Goal: Information Seeking & Learning: Learn about a topic

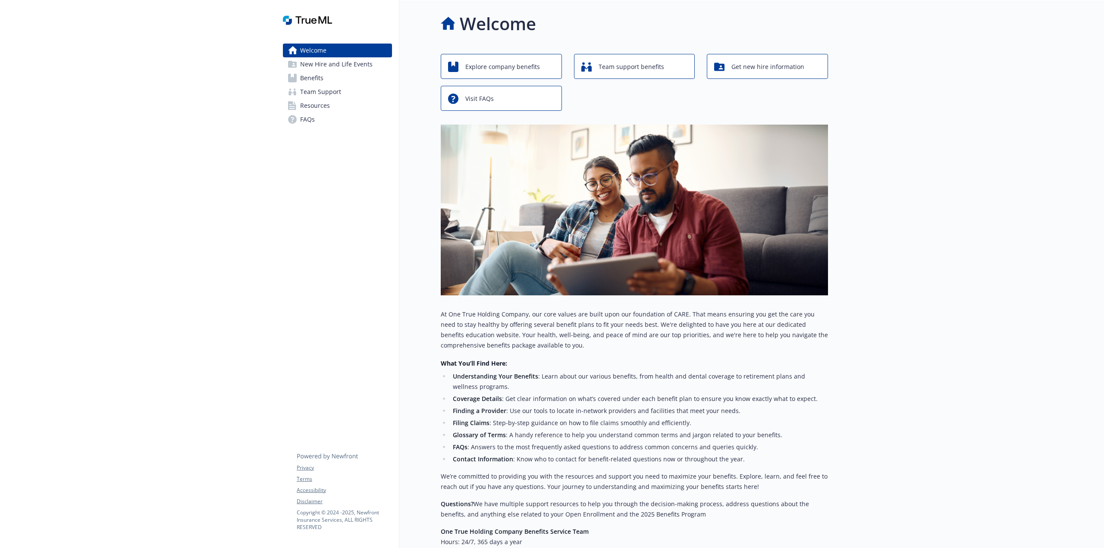
click at [313, 79] on span "Benefits" at bounding box center [311, 78] width 23 height 14
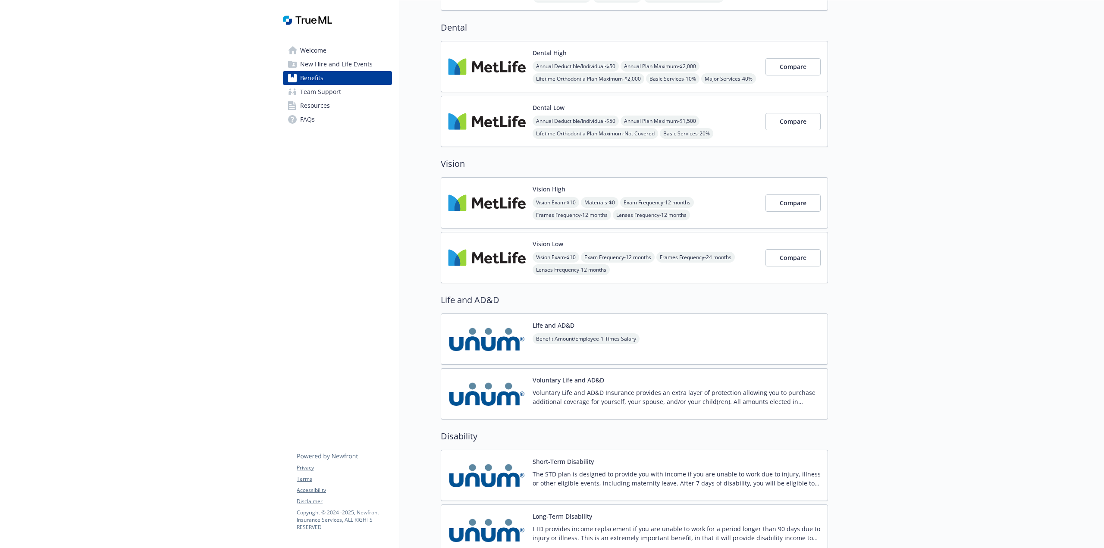
scroll to position [283, 0]
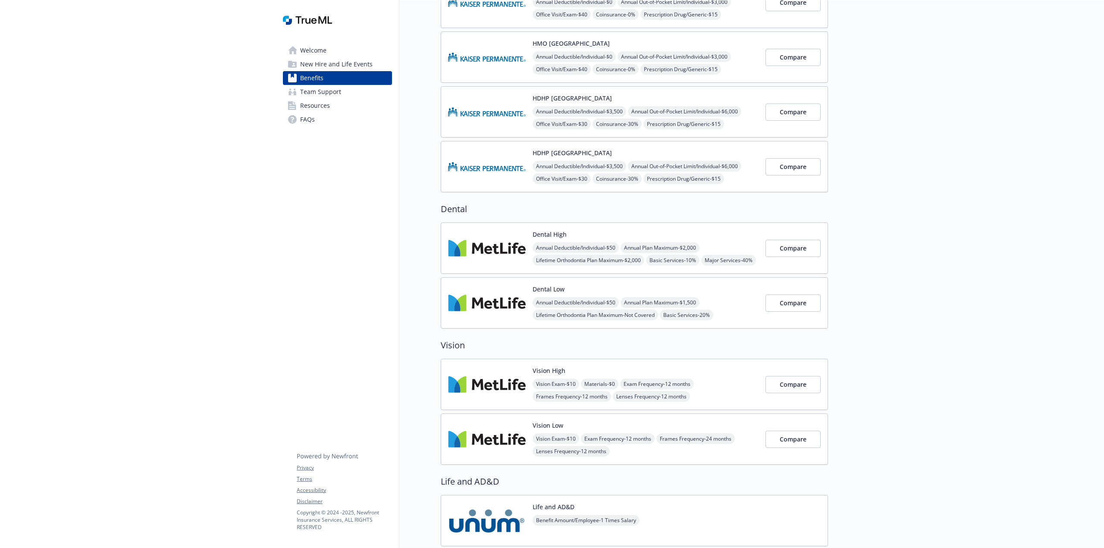
click at [475, 251] on img at bounding box center [487, 248] width 78 height 37
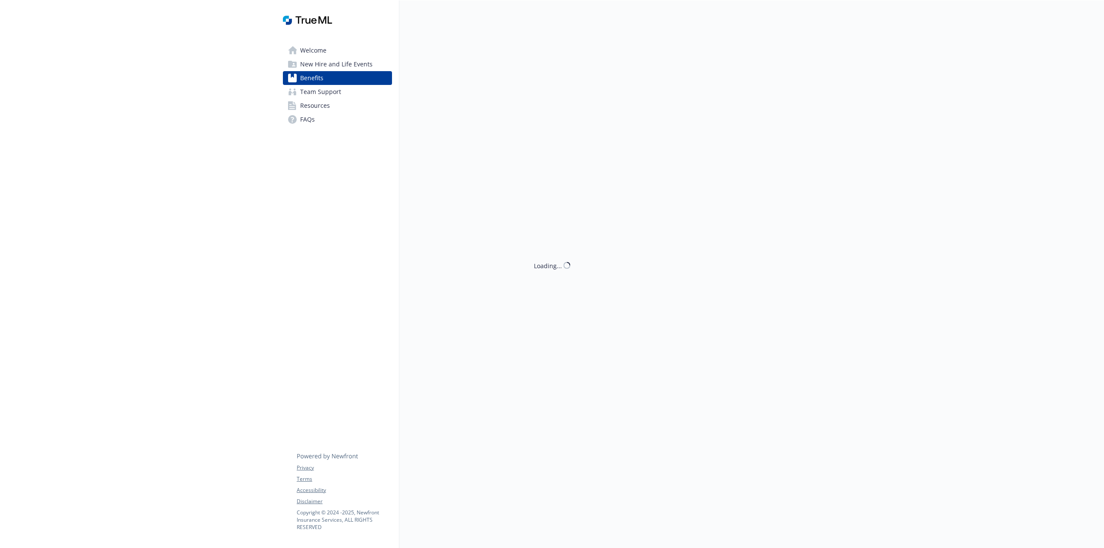
scroll to position [283, 0]
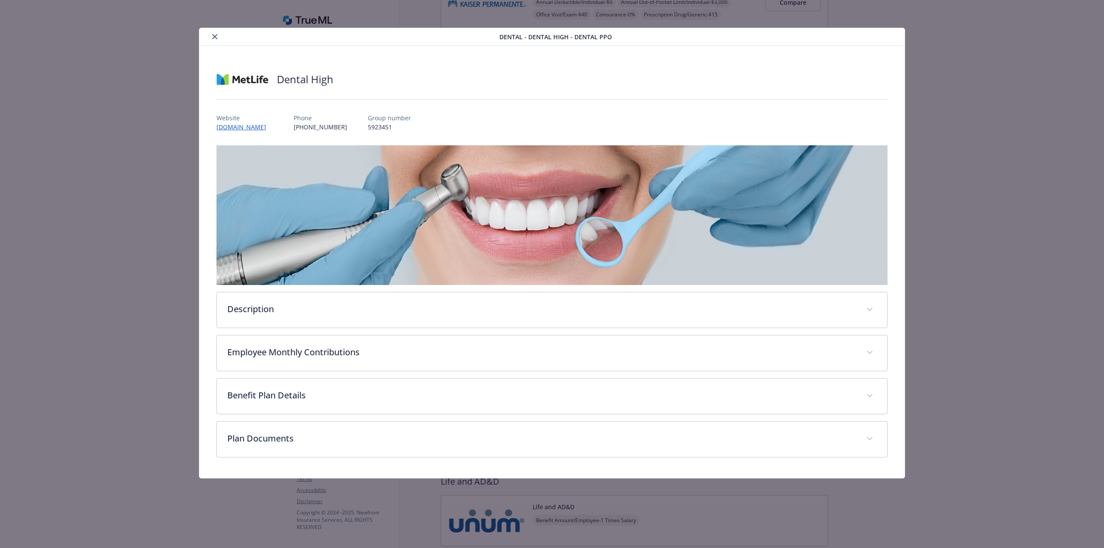
click at [215, 41] on button "close" at bounding box center [215, 36] width 10 height 10
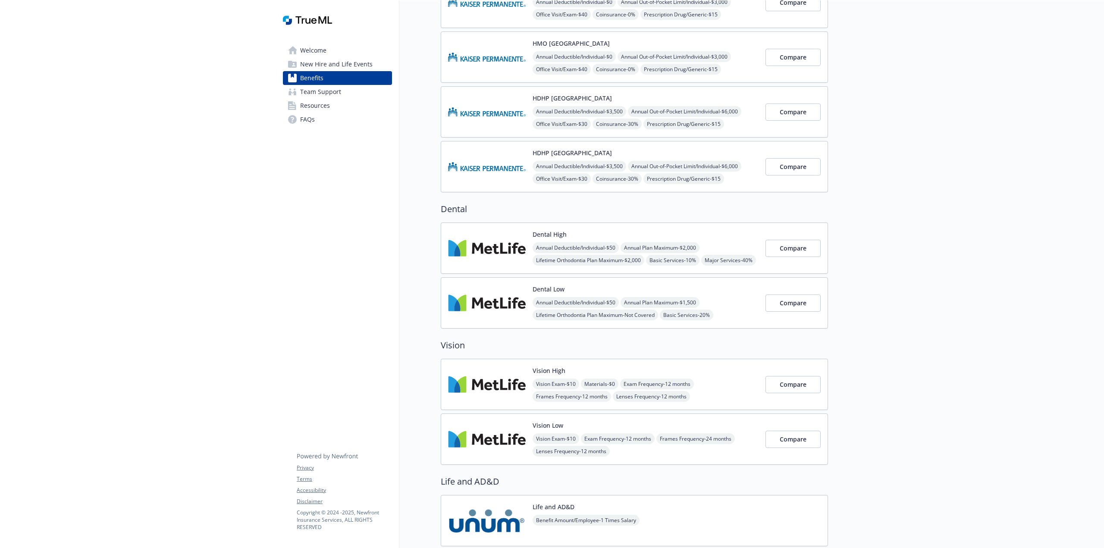
click at [512, 384] on img at bounding box center [487, 384] width 78 height 37
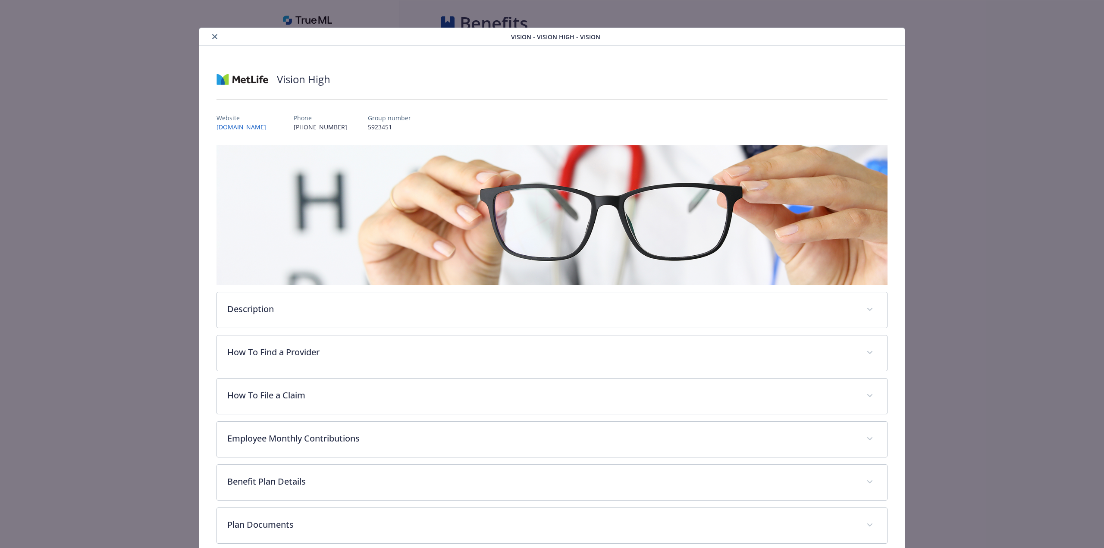
scroll to position [283, 0]
click at [249, 130] on link "[DOMAIN_NAME]" at bounding box center [246, 127] width 58 height 10
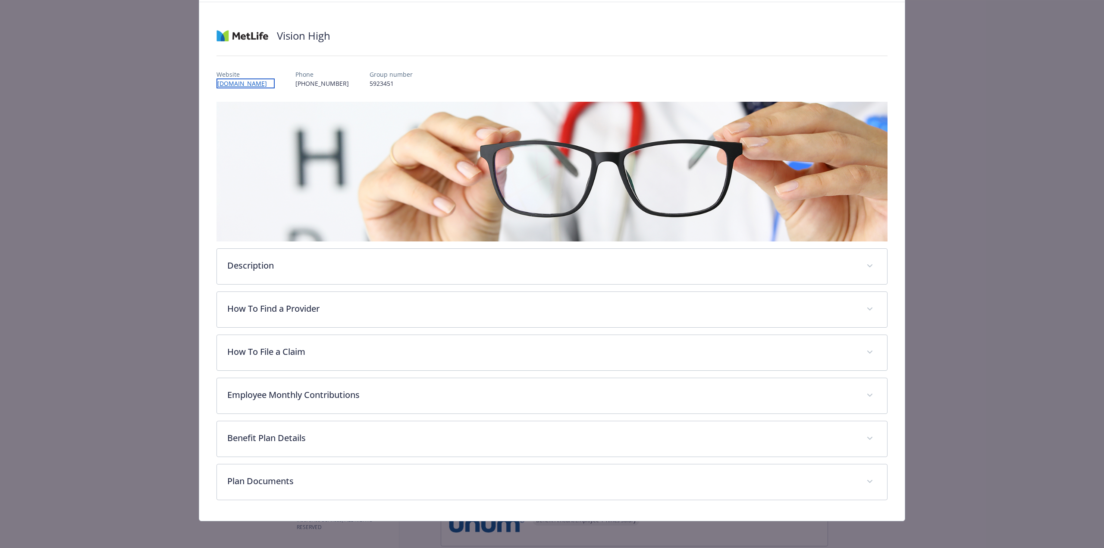
scroll to position [44, 0]
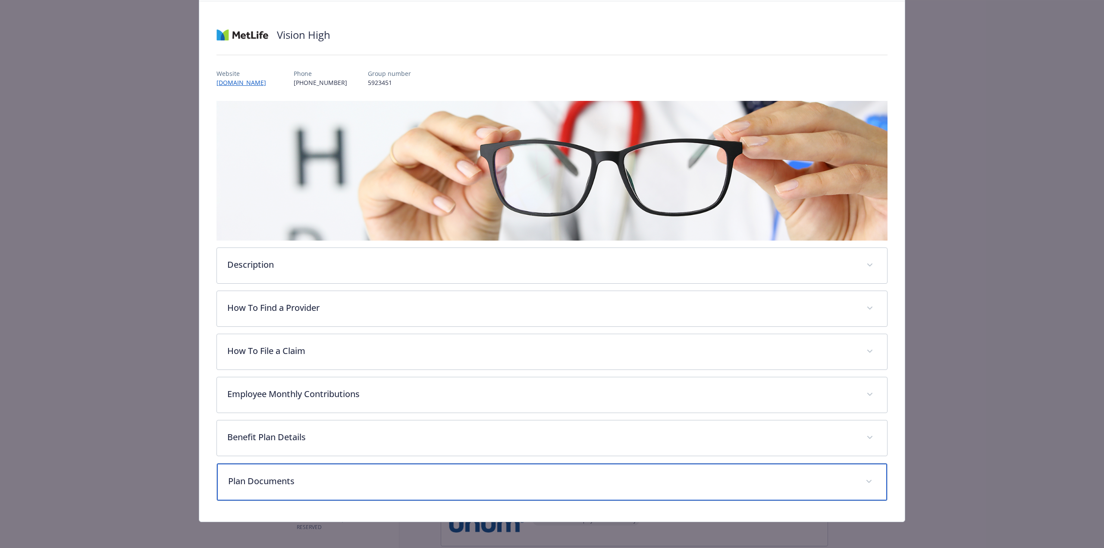
click at [268, 484] on p "Plan Documents" at bounding box center [541, 481] width 627 height 13
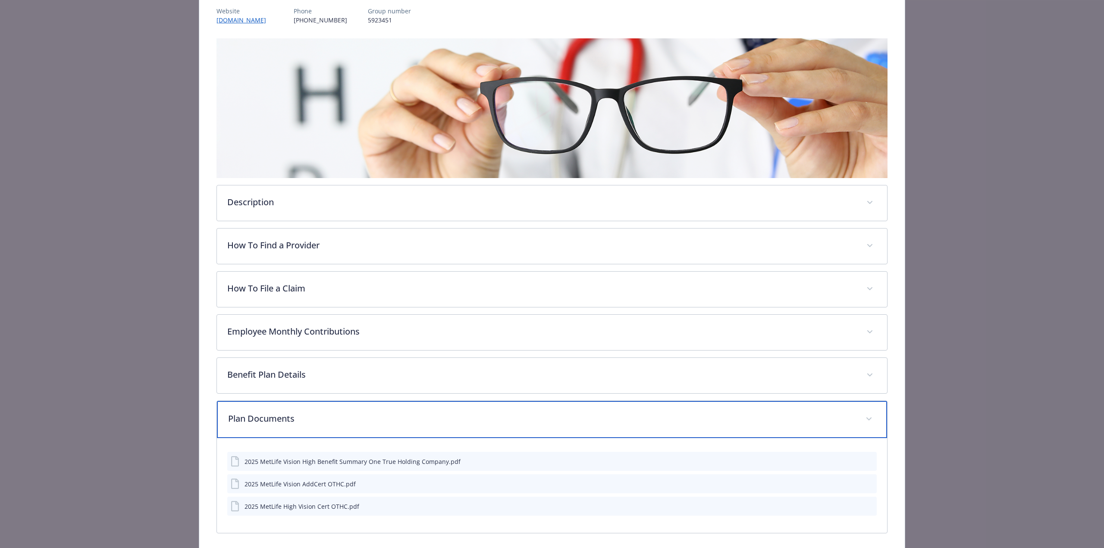
scroll to position [123, 0]
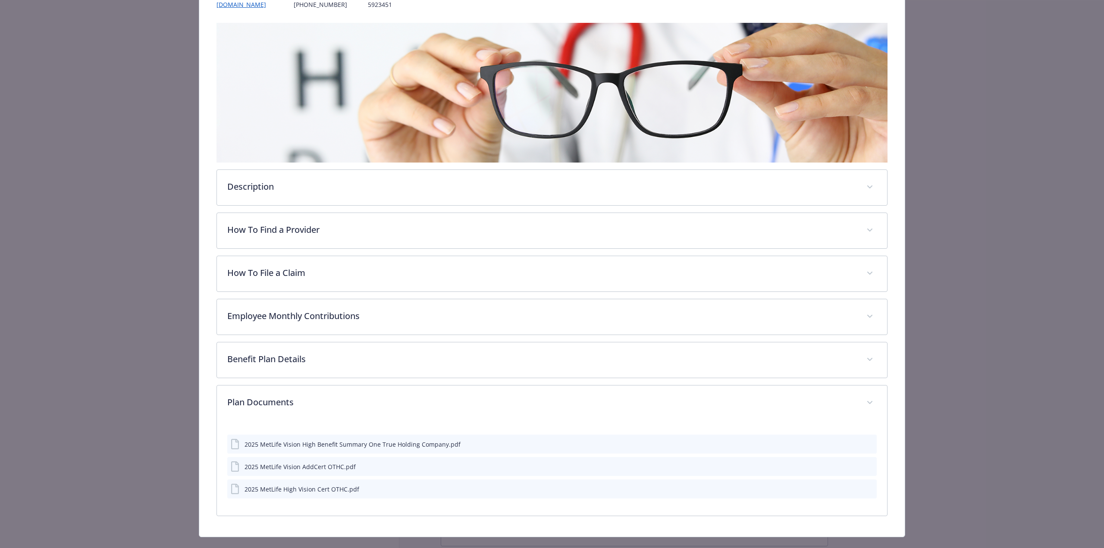
click at [852, 448] on button "download file" at bounding box center [854, 444] width 9 height 9
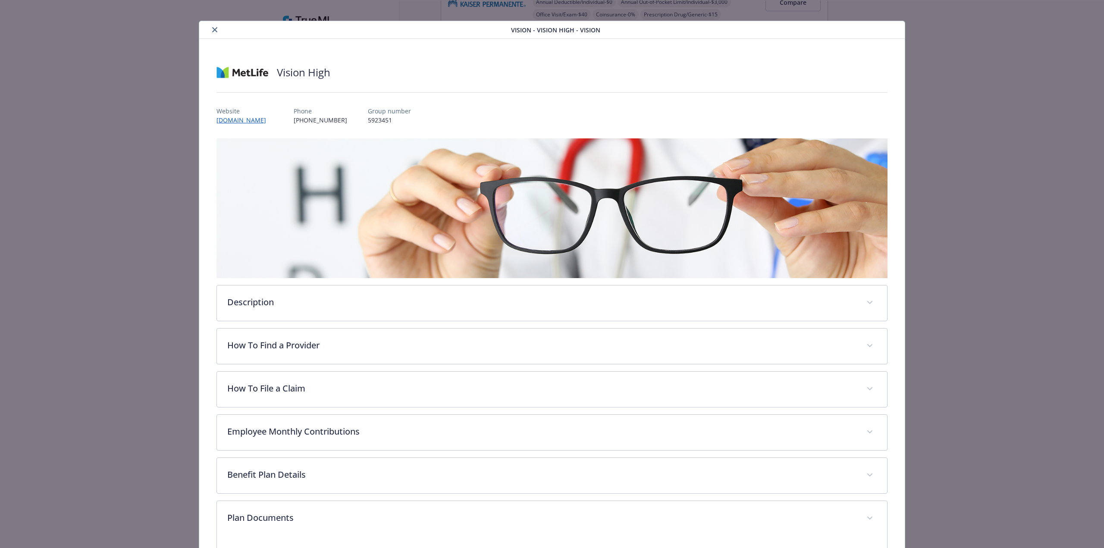
scroll to position [0, 0]
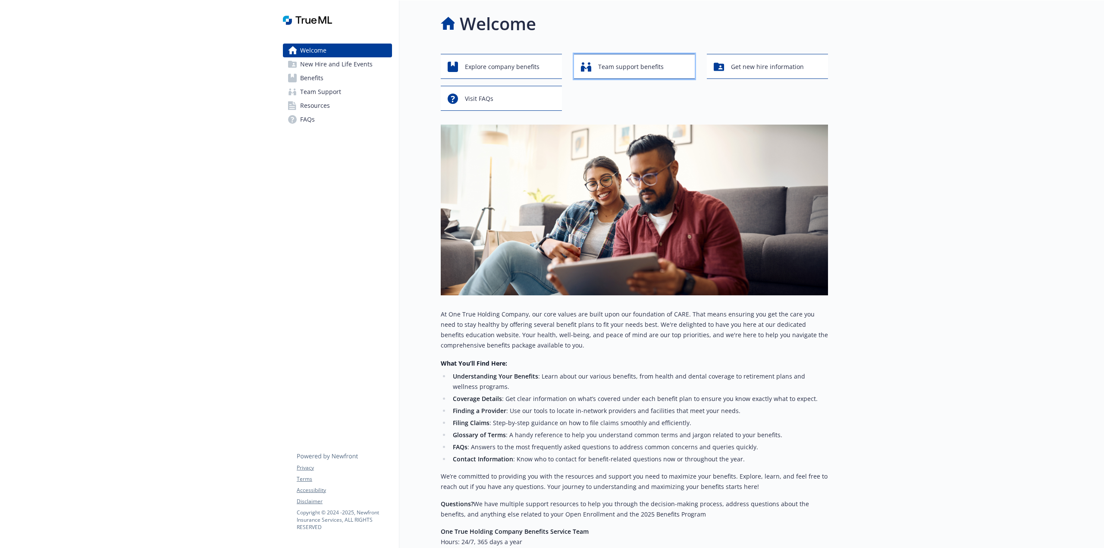
click at [625, 72] on span "Team support benefits" at bounding box center [631, 67] width 66 height 16
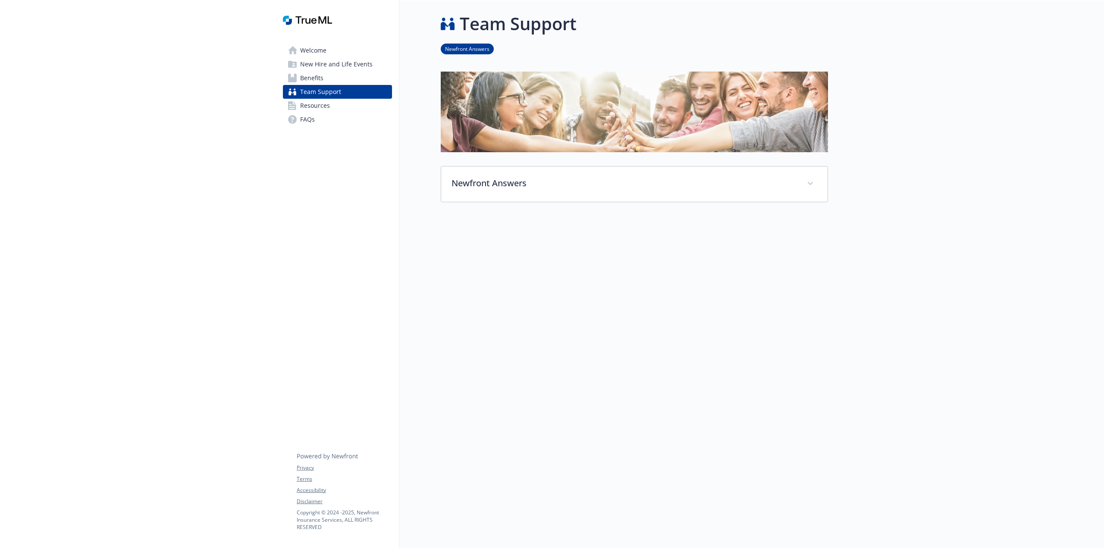
click at [312, 52] on span "Welcome" at bounding box center [313, 51] width 26 height 14
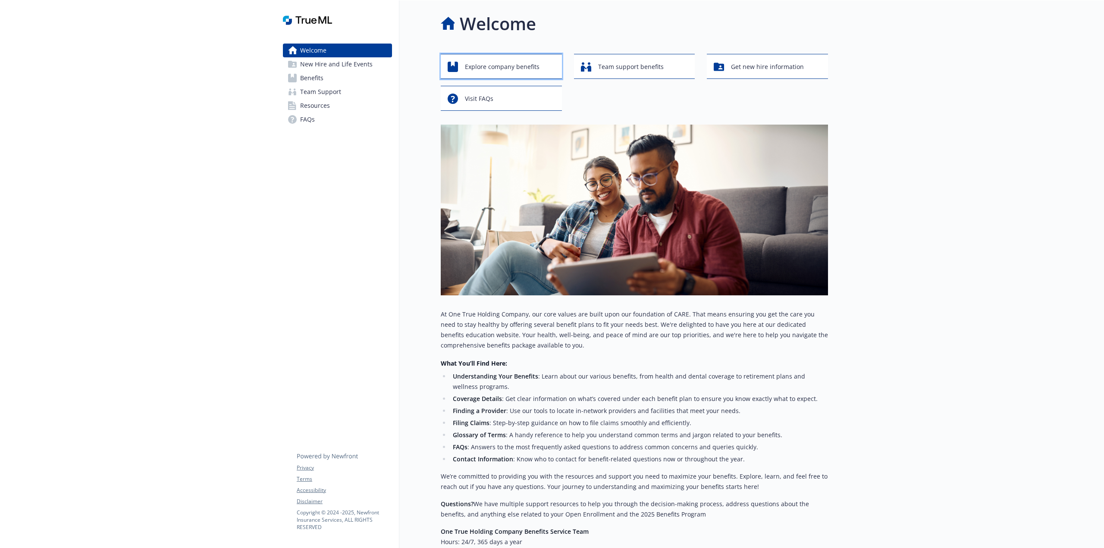
click at [520, 75] on span "Explore company benefits" at bounding box center [502, 67] width 75 height 16
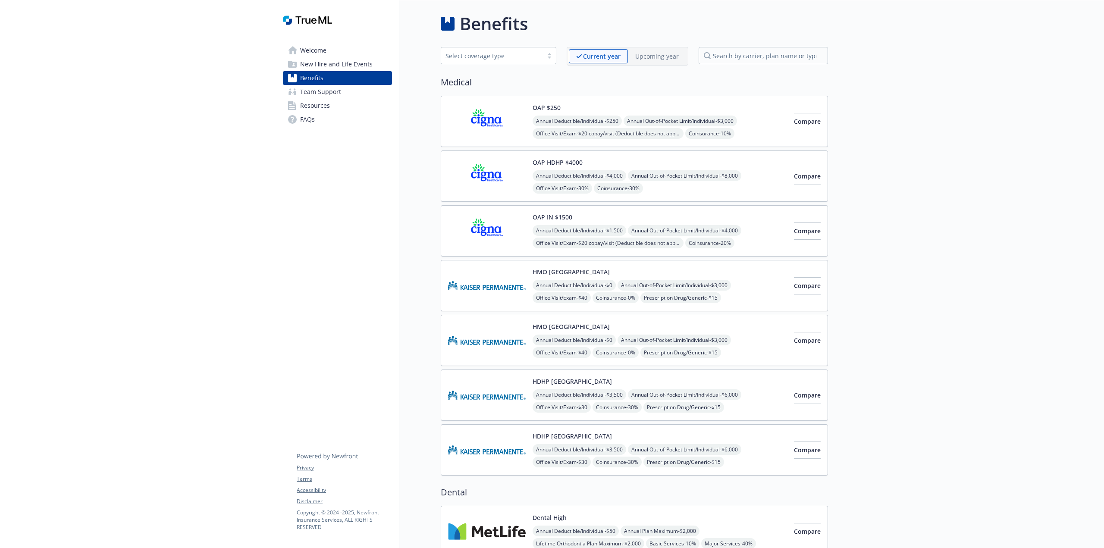
click at [548, 58] on div at bounding box center [549, 55] width 13 height 7
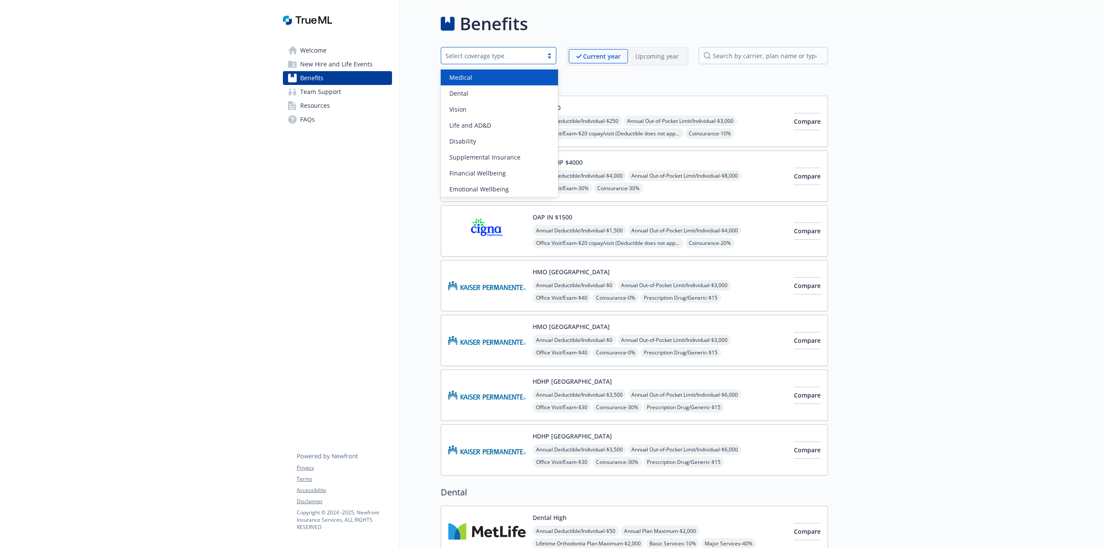
click at [486, 83] on div "Medical" at bounding box center [499, 77] width 117 height 16
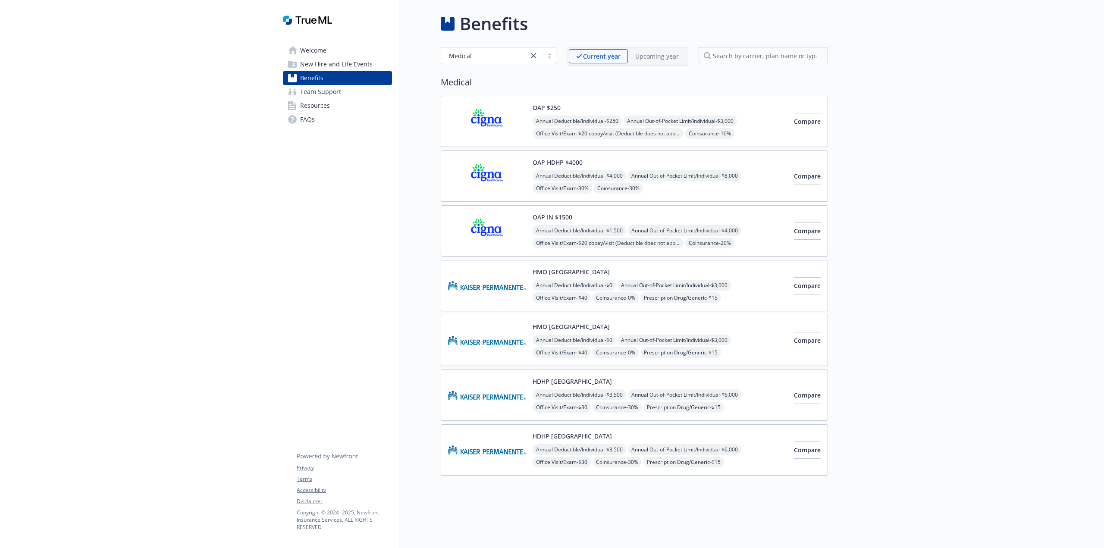
click at [497, 343] on img at bounding box center [487, 340] width 78 height 37
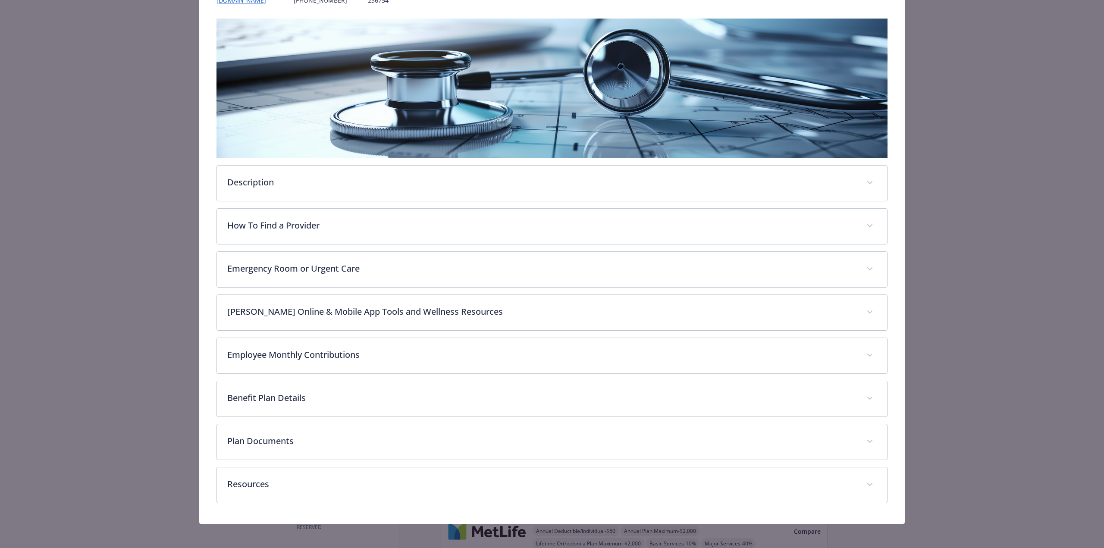
scroll to position [131, 0]
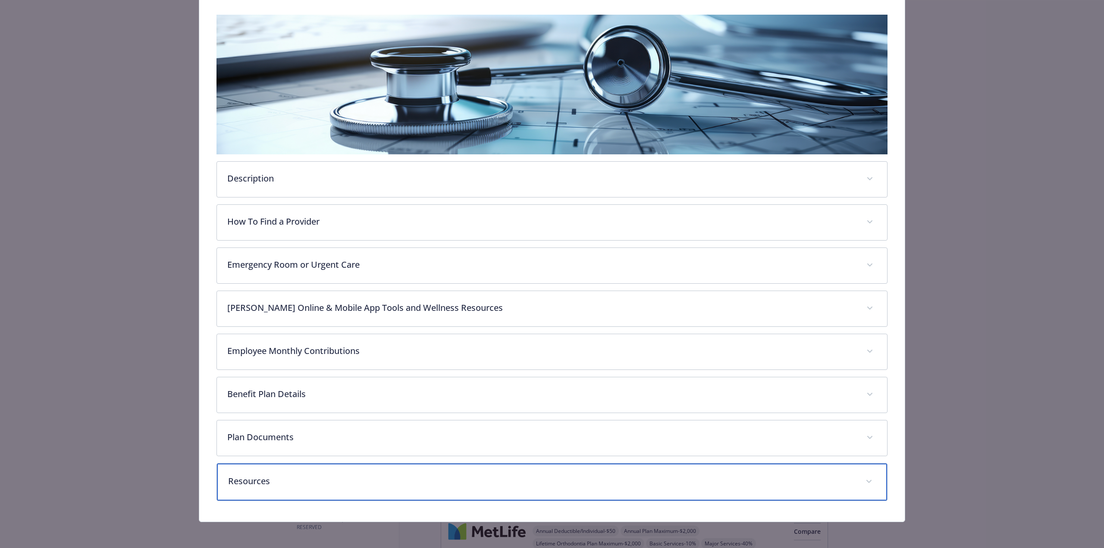
click at [248, 481] on p "Resources" at bounding box center [541, 481] width 627 height 13
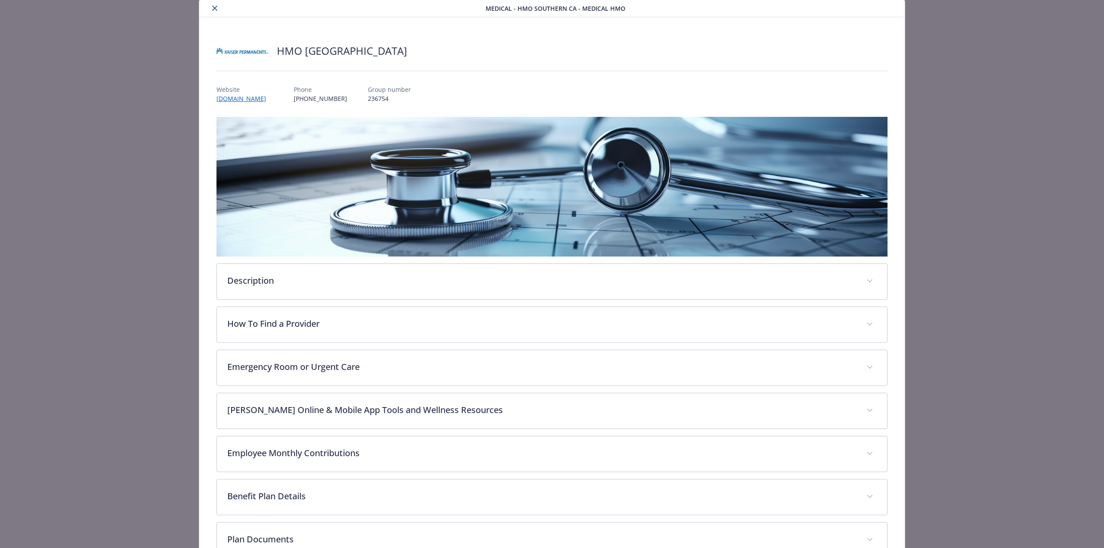
scroll to position [0, 0]
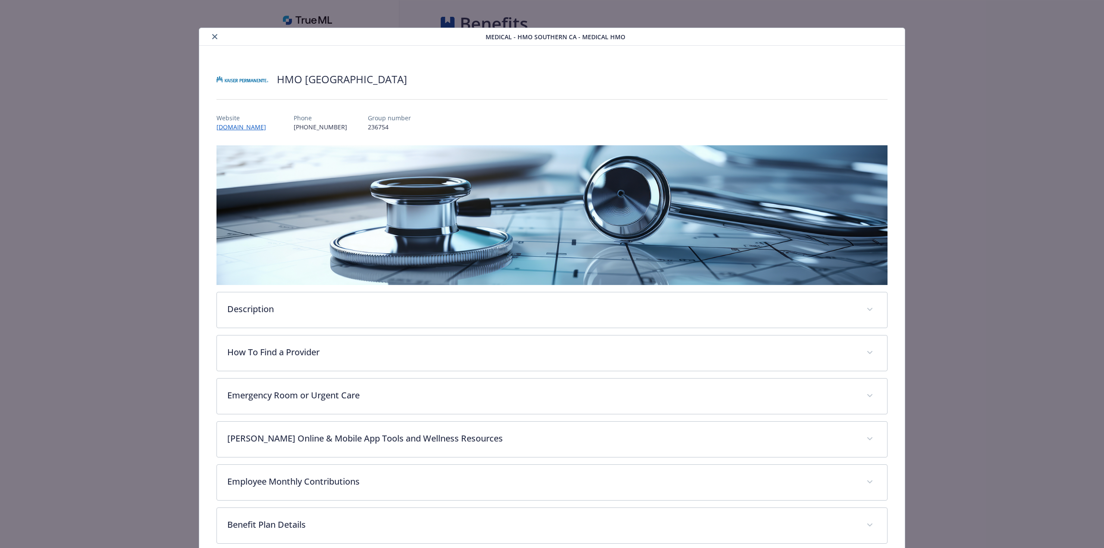
click at [214, 37] on icon "close" at bounding box center [214, 36] width 5 height 5
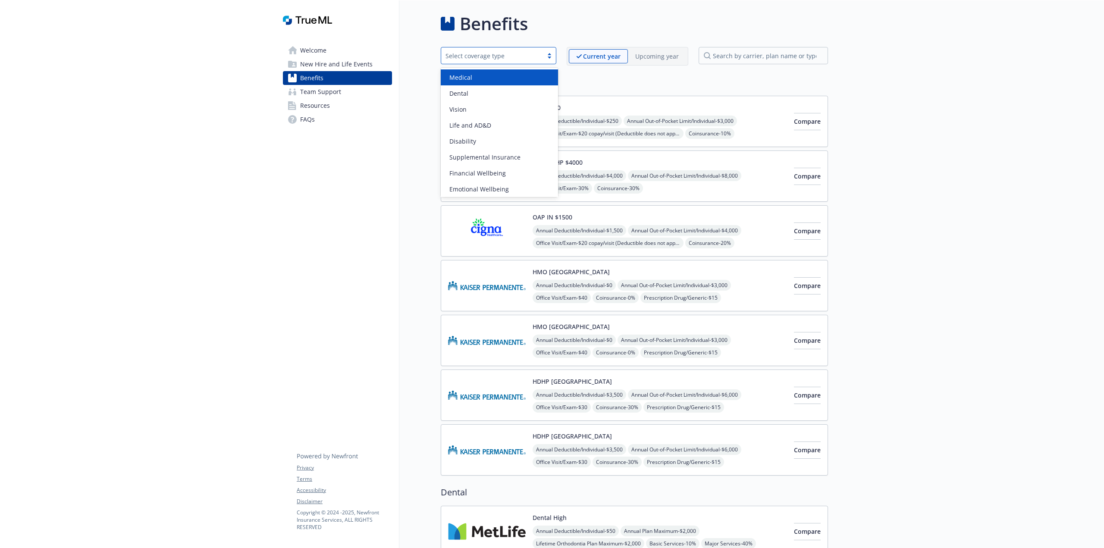
click at [550, 58] on div at bounding box center [549, 55] width 13 height 7
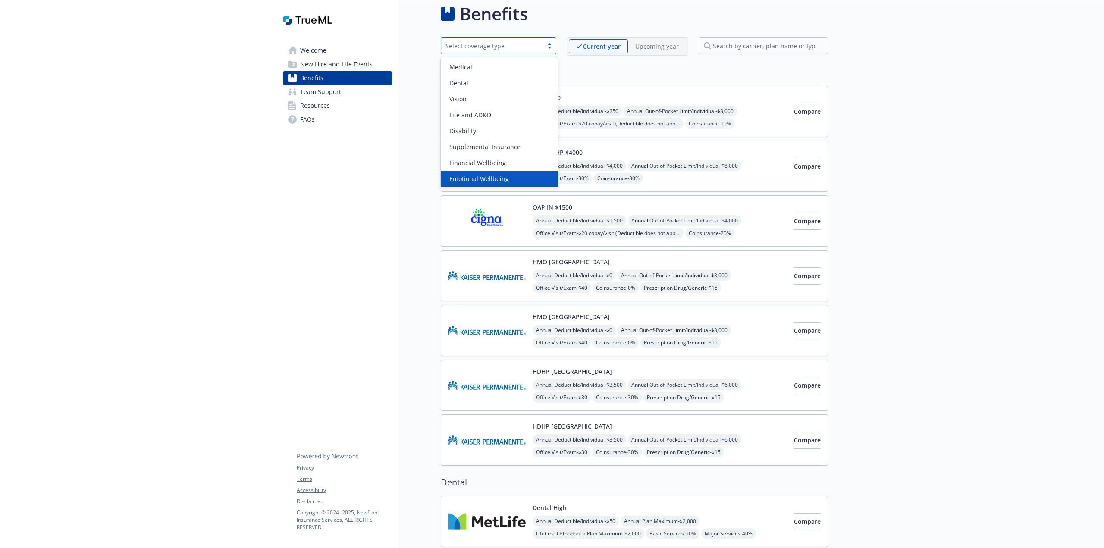
scroll to position [9, 0]
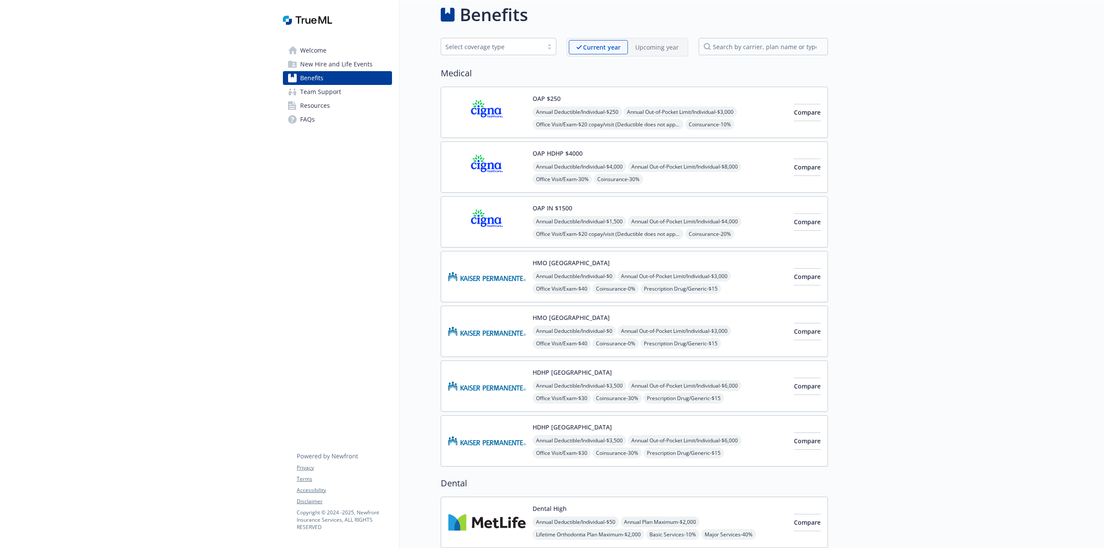
click at [651, 50] on p "Upcoming year" at bounding box center [657, 47] width 44 height 9
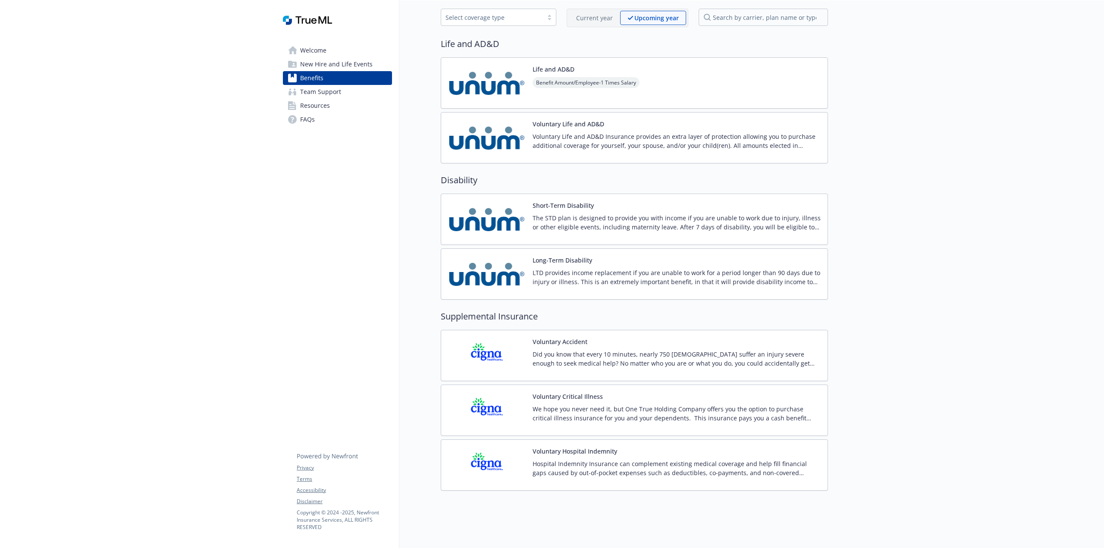
scroll to position [43, 0]
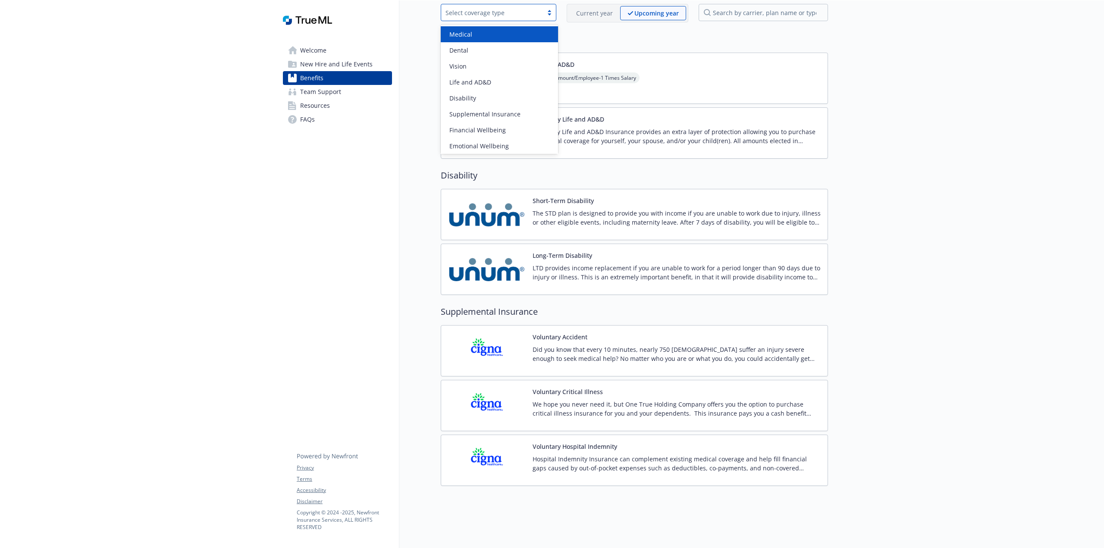
click at [552, 13] on div at bounding box center [549, 12] width 13 height 7
click at [464, 36] on span "Medical" at bounding box center [460, 34] width 23 height 9
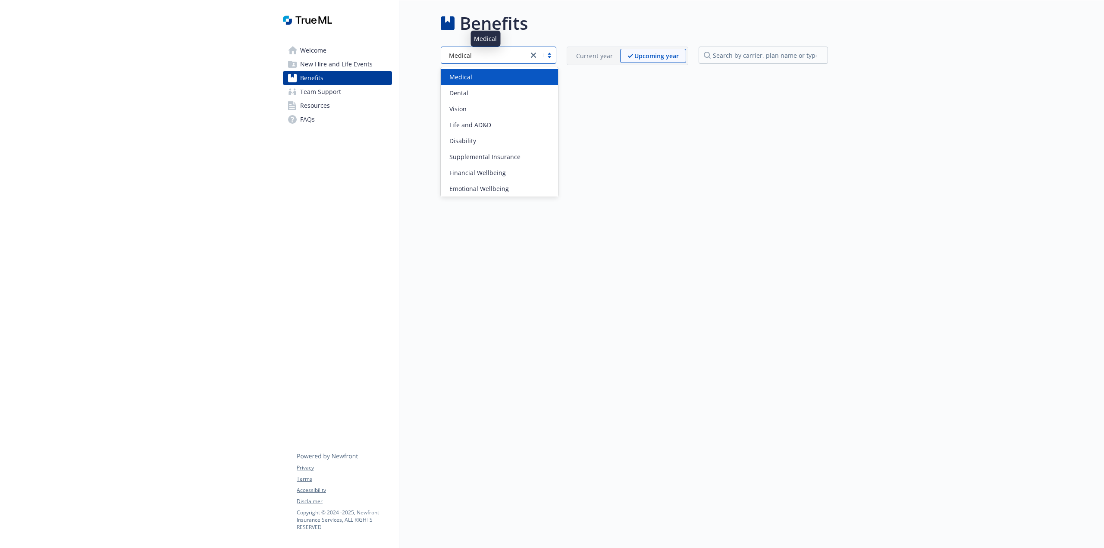
click at [464, 57] on span "Medical" at bounding box center [460, 55] width 23 height 9
click at [474, 83] on div "Medical" at bounding box center [499, 77] width 117 height 16
click at [601, 61] on div "Current year" at bounding box center [594, 56] width 51 height 14
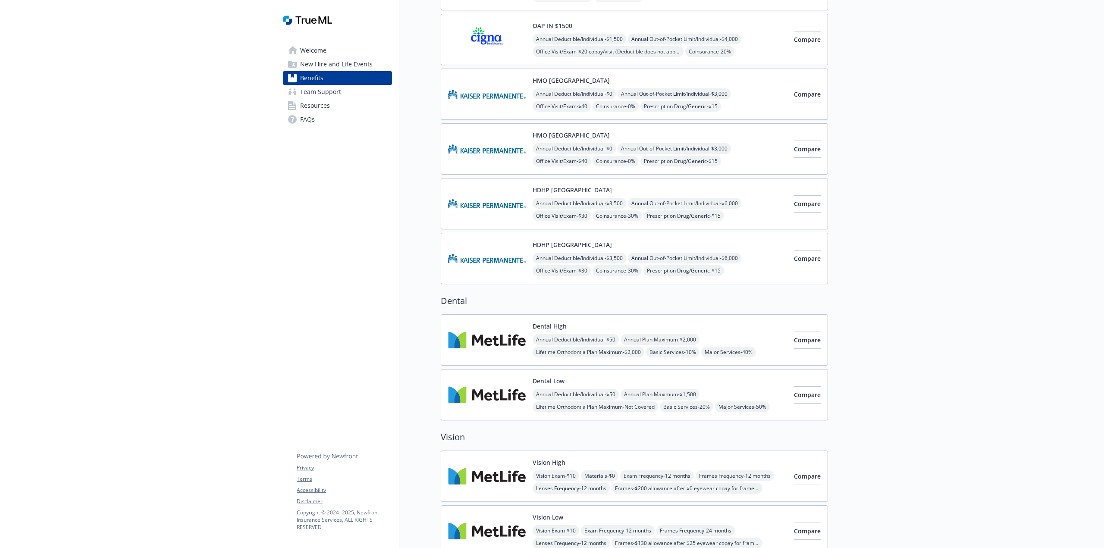
scroll to position [192, 0]
click at [543, 342] on div "Lifetime Orthodontia Plan Maximum - $2,000 Lifetime Orthodontia Plan Maximum - …" at bounding box center [590, 337] width 134 height 13
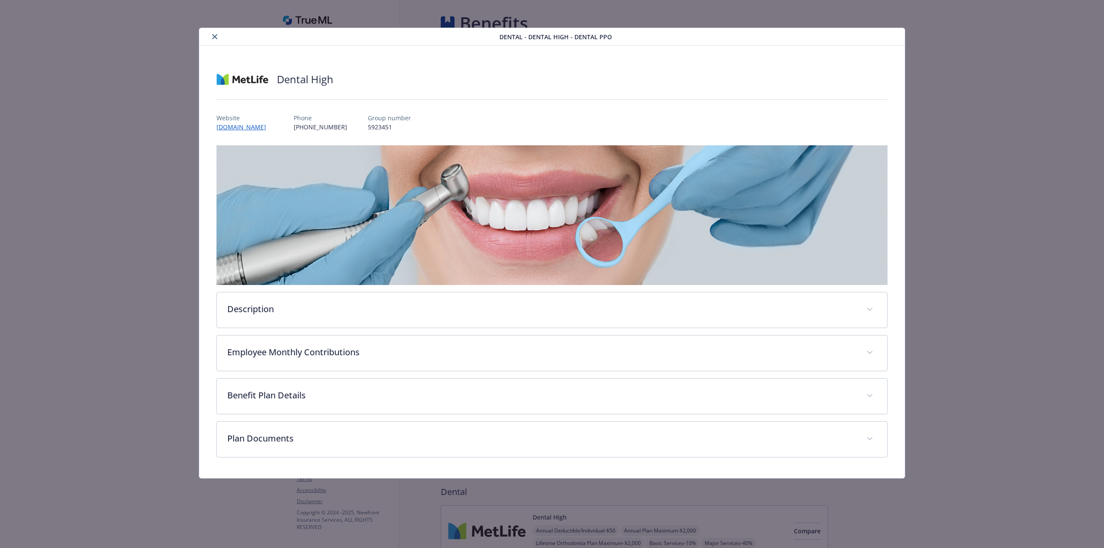
scroll to position [192, 0]
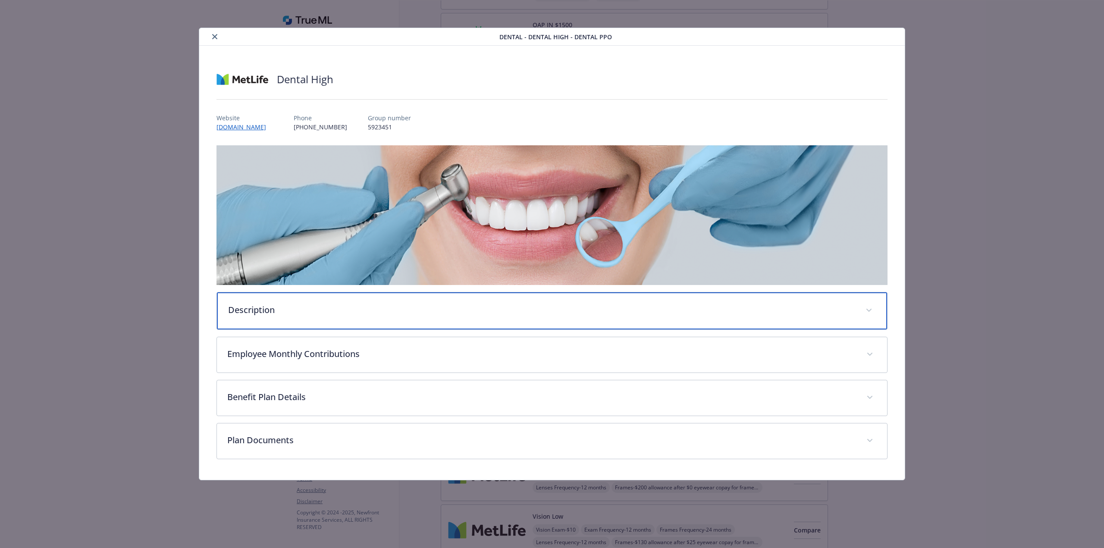
click at [265, 311] on p "Description" at bounding box center [541, 310] width 627 height 13
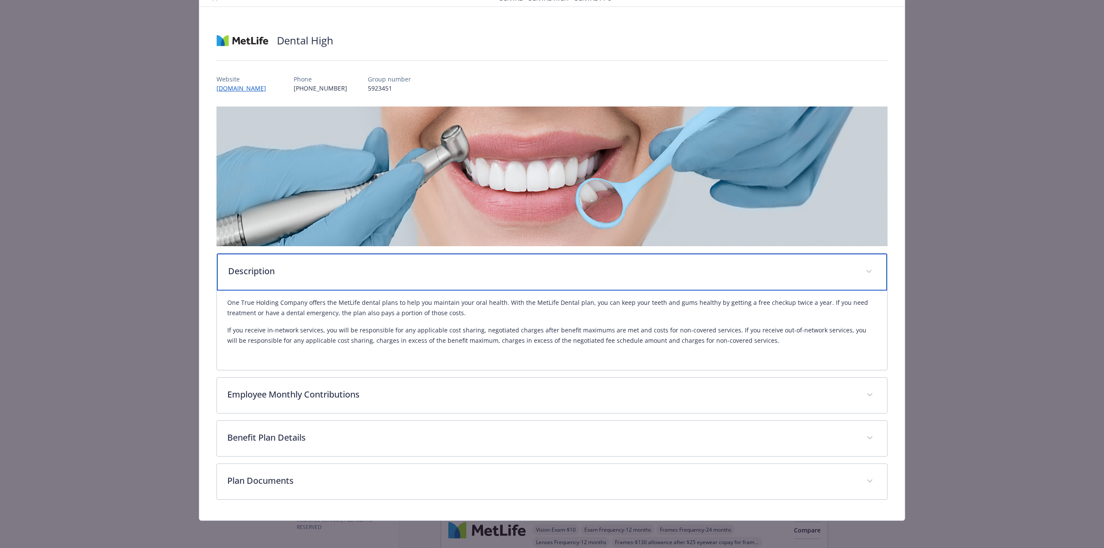
scroll to position [39, 0]
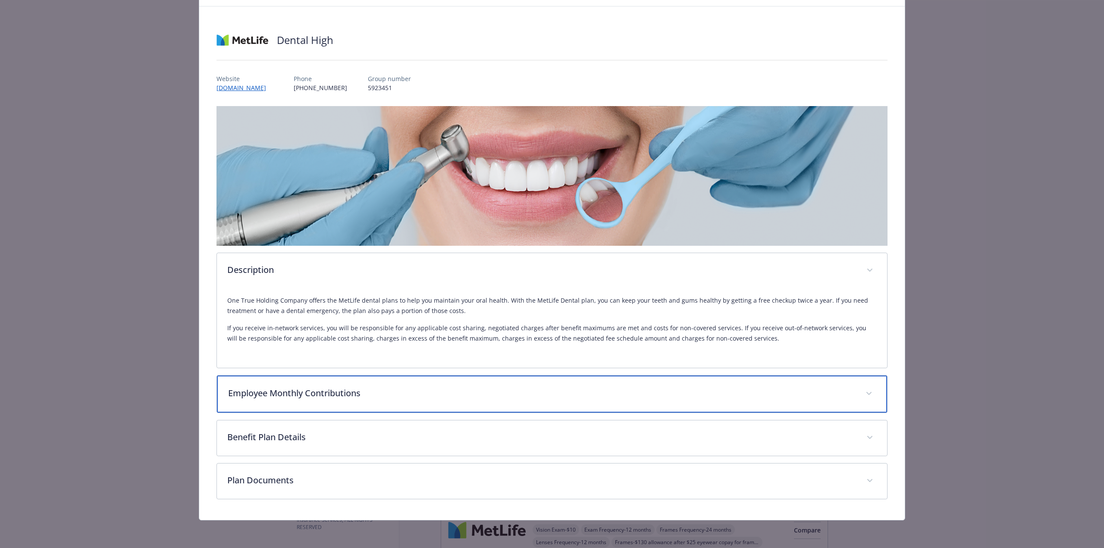
click at [344, 397] on p "Employee Monthly Contributions" at bounding box center [541, 393] width 627 height 13
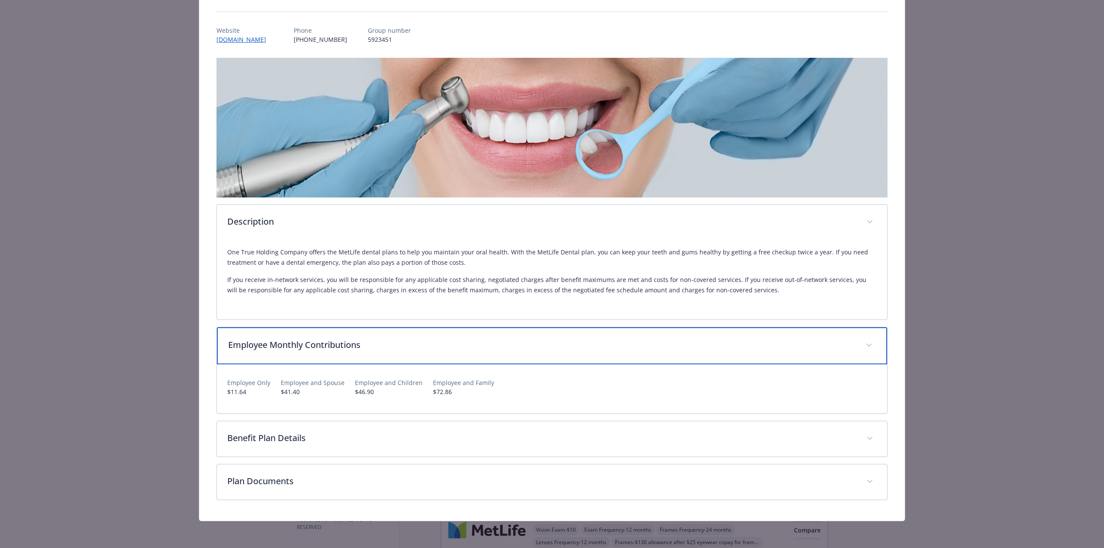
scroll to position [88, 0]
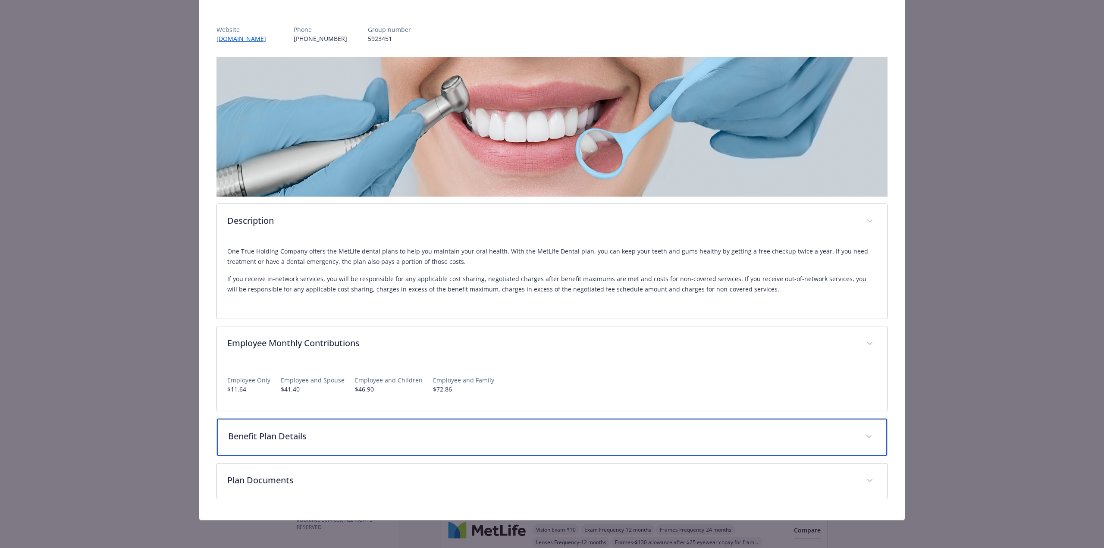
click at [297, 445] on div "Benefit Plan Details" at bounding box center [552, 437] width 670 height 37
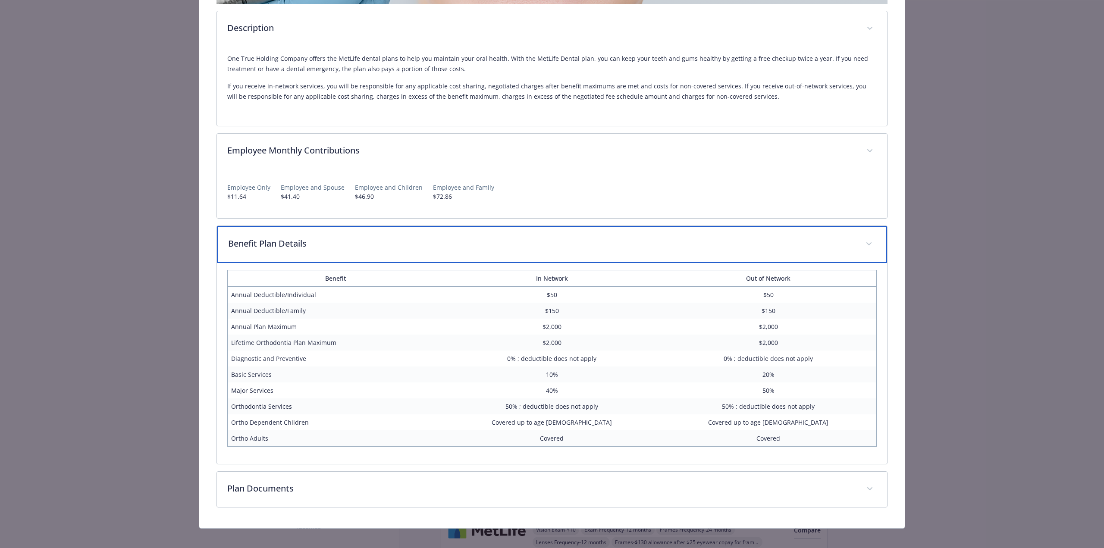
scroll to position [289, 0]
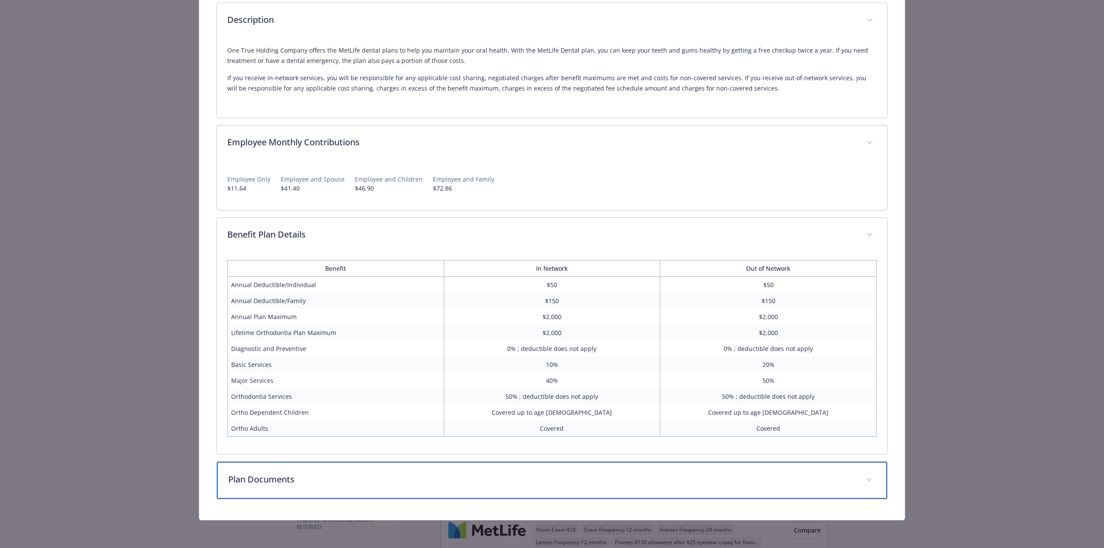
click at [302, 480] on p "Plan Documents" at bounding box center [541, 479] width 627 height 13
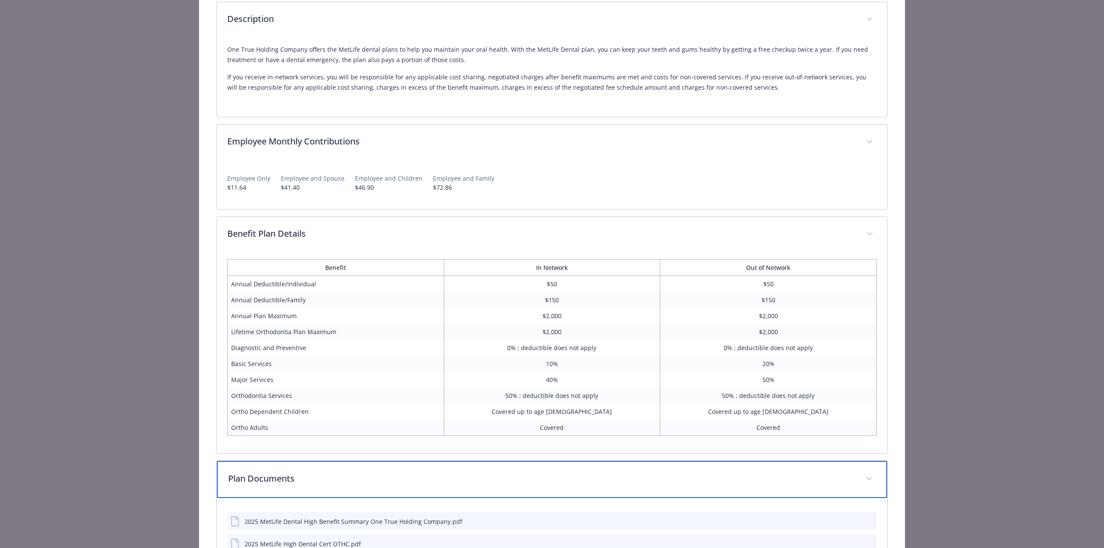
scroll to position [307, 0]
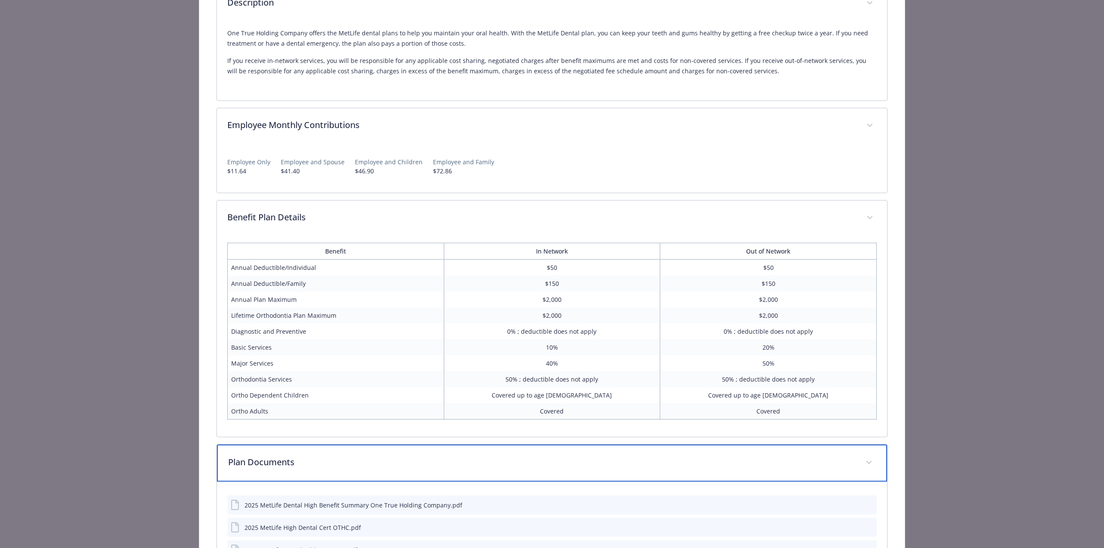
click at [286, 466] on p "Plan Documents" at bounding box center [541, 462] width 627 height 13
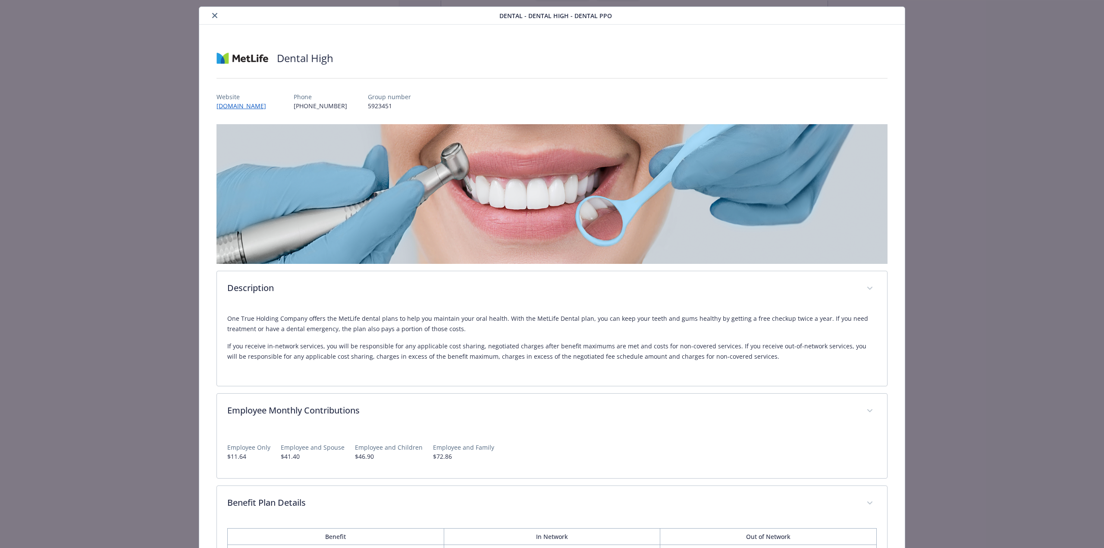
scroll to position [0, 0]
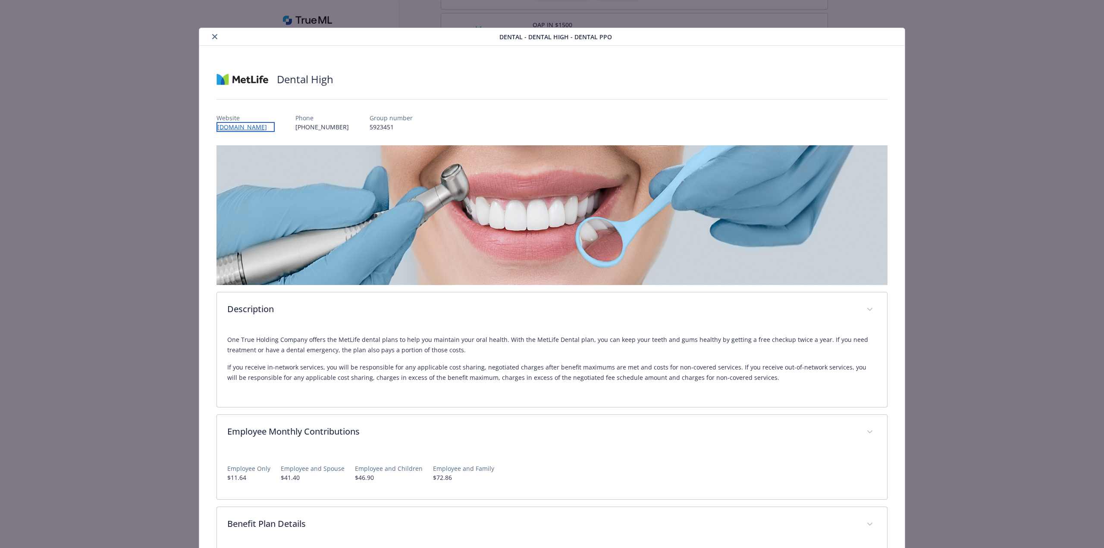
click at [247, 129] on link "[DOMAIN_NAME]" at bounding box center [246, 127] width 58 height 10
click at [213, 38] on icon "close" at bounding box center [214, 36] width 5 height 5
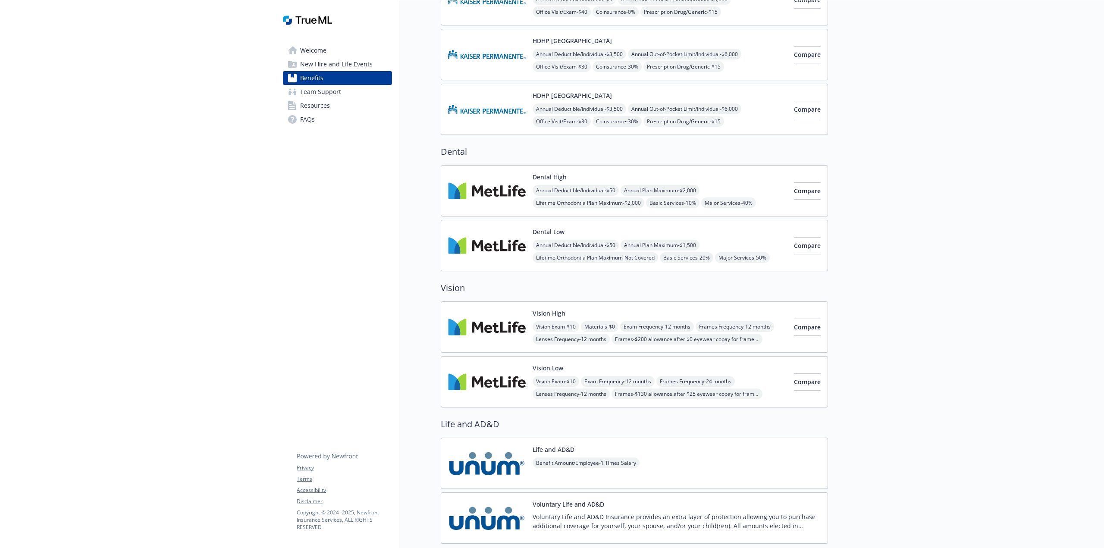
scroll to position [341, 0]
click at [324, 94] on span "Team Support" at bounding box center [320, 92] width 41 height 14
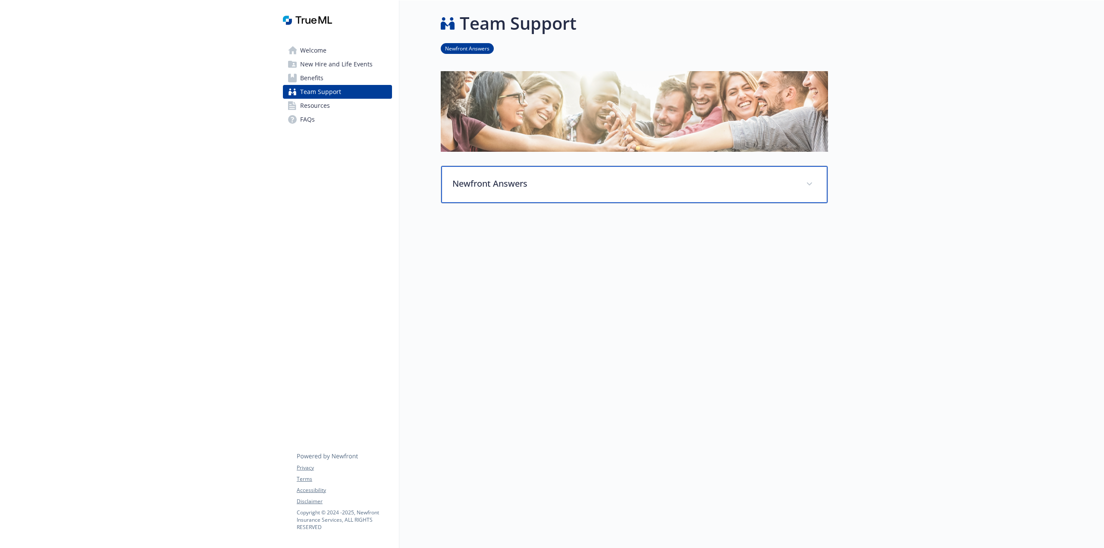
click at [807, 183] on span at bounding box center [810, 184] width 14 height 14
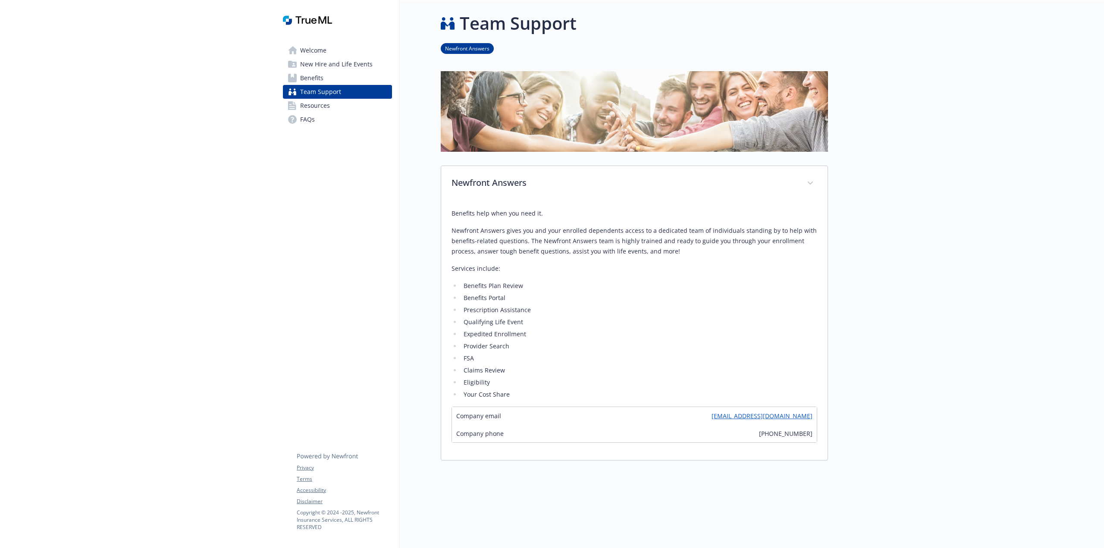
click at [309, 54] on span "Welcome" at bounding box center [313, 51] width 26 height 14
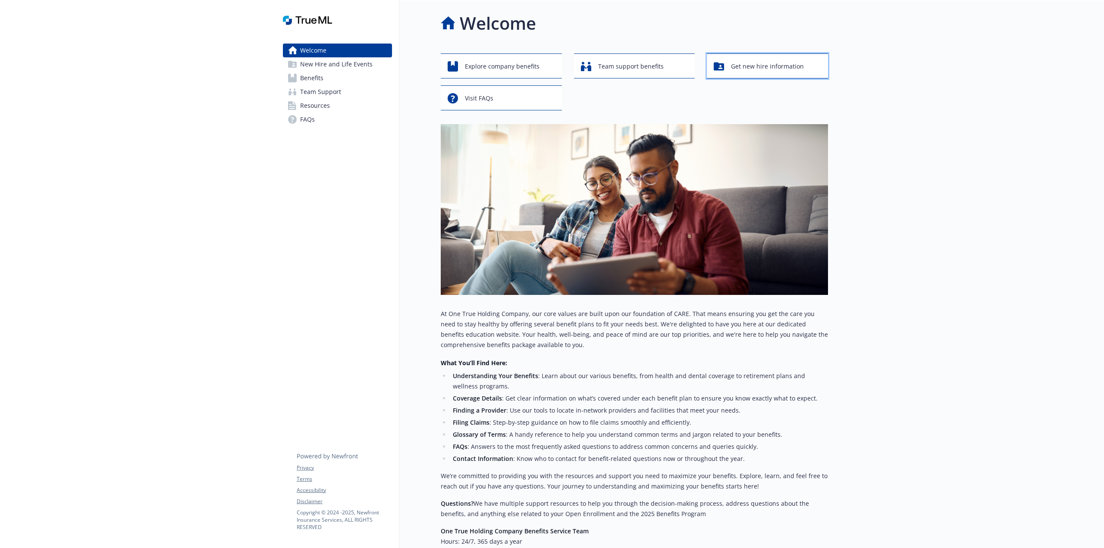
click at [761, 69] on span "Get new hire information" at bounding box center [767, 66] width 73 height 16
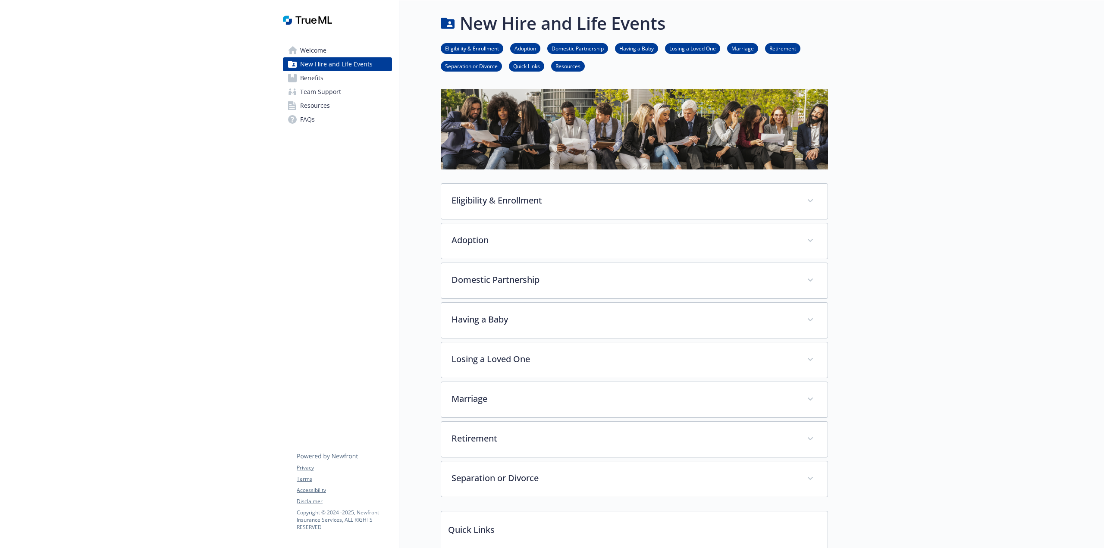
click at [475, 49] on link "Eligibility & Enrollment" at bounding box center [472, 48] width 63 height 8
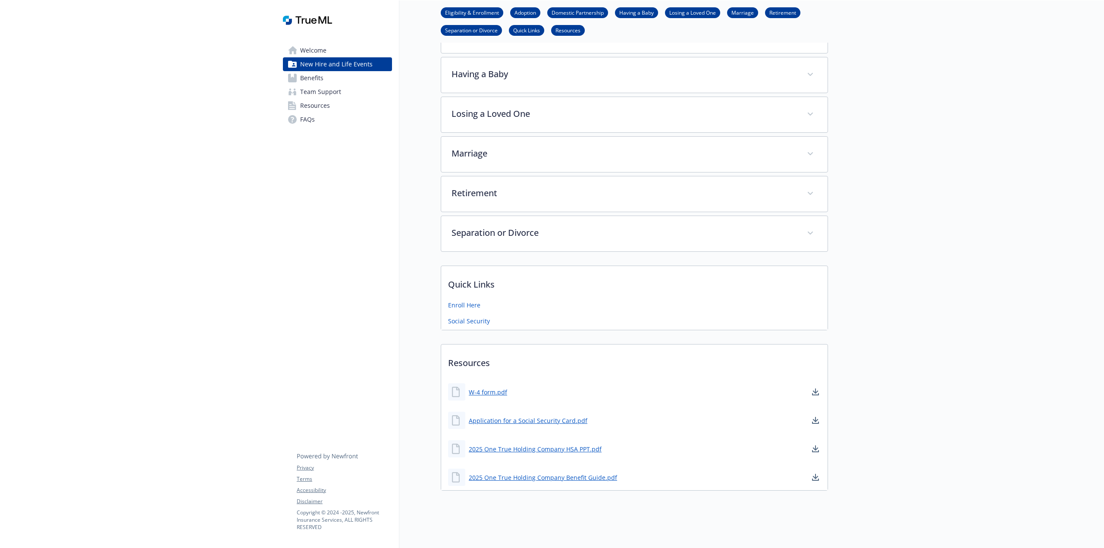
scroll to position [246, 0]
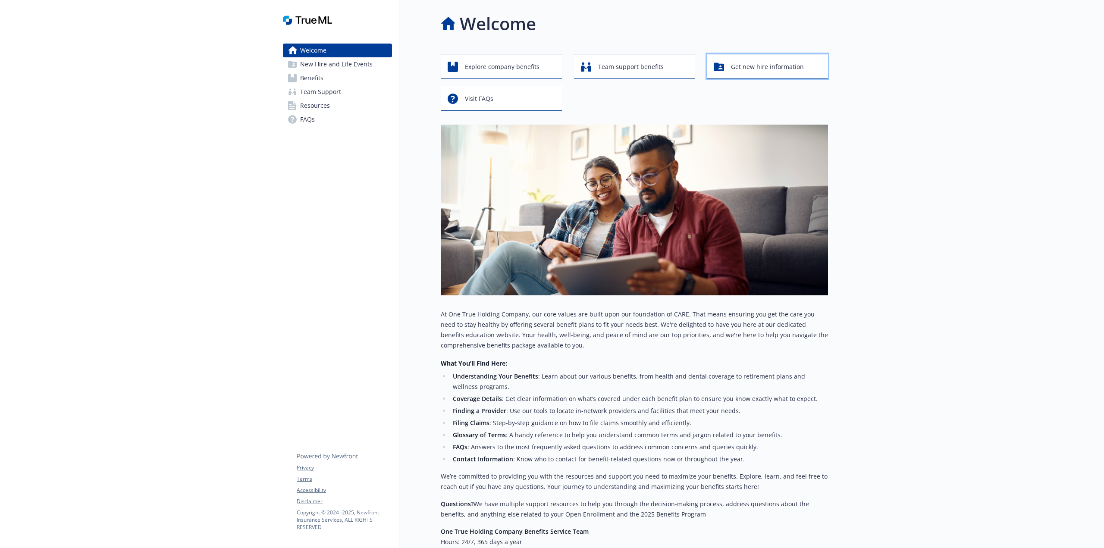
click at [758, 72] on span "Get new hire information" at bounding box center [767, 67] width 73 height 16
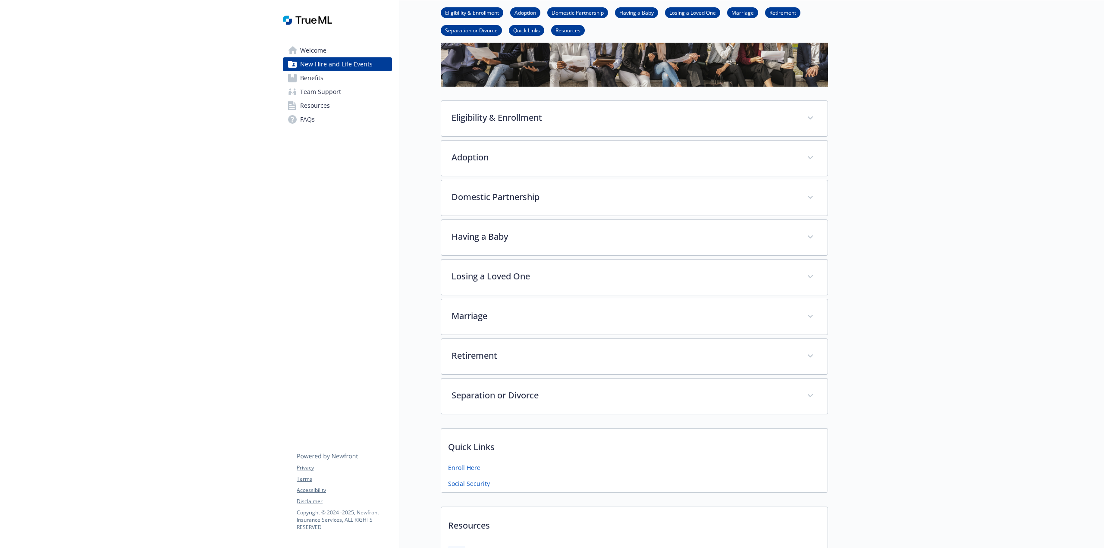
scroll to position [109, 0]
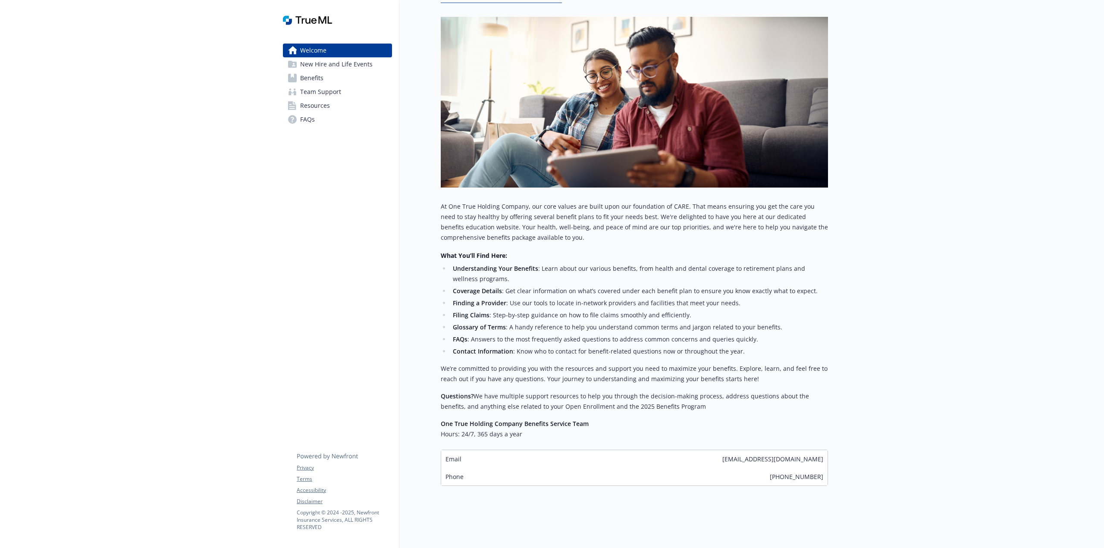
scroll to position [108, 0]
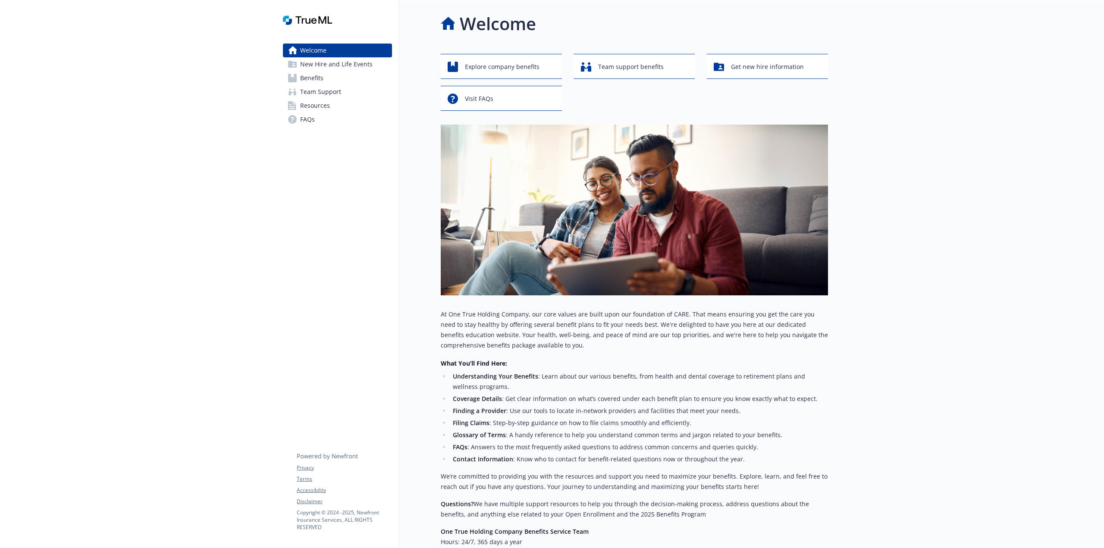
click at [307, 79] on span "Benefits" at bounding box center [311, 78] width 23 height 14
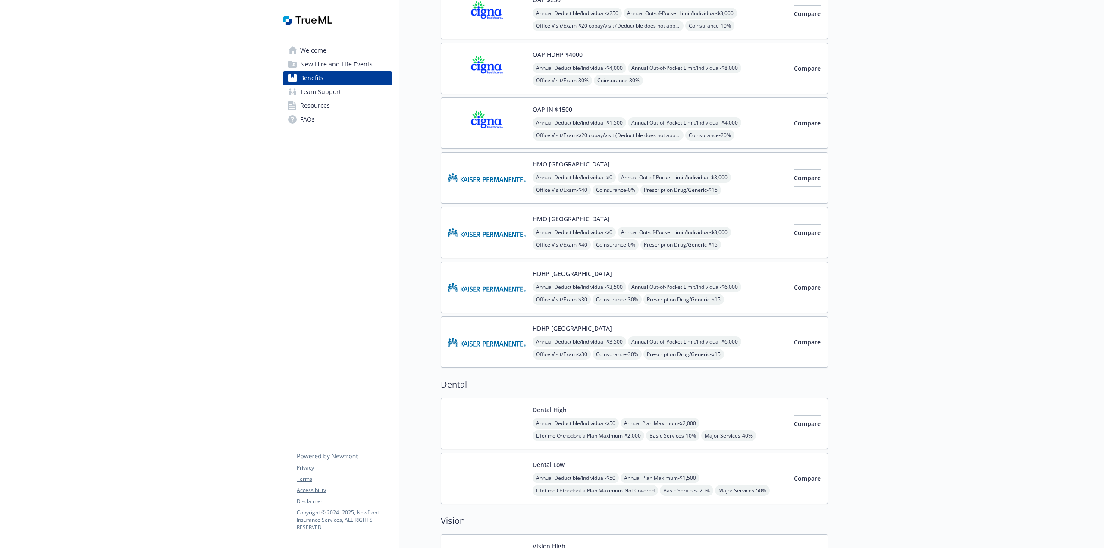
scroll to position [107, 0]
click at [609, 431] on span "Lifetime Orthodontia Plan Maximum - $2,000" at bounding box center [589, 436] width 112 height 11
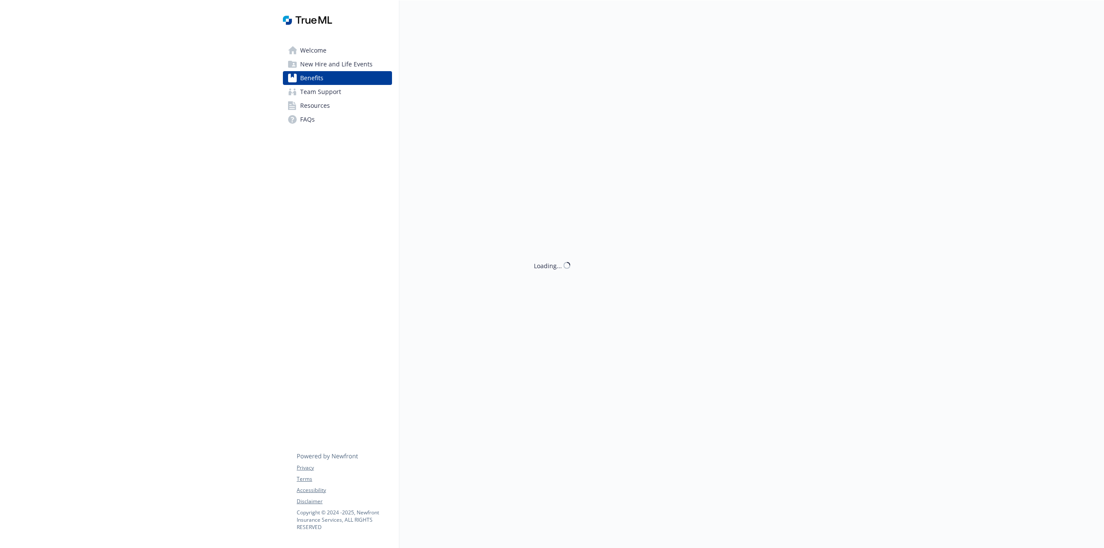
scroll to position [107, 0]
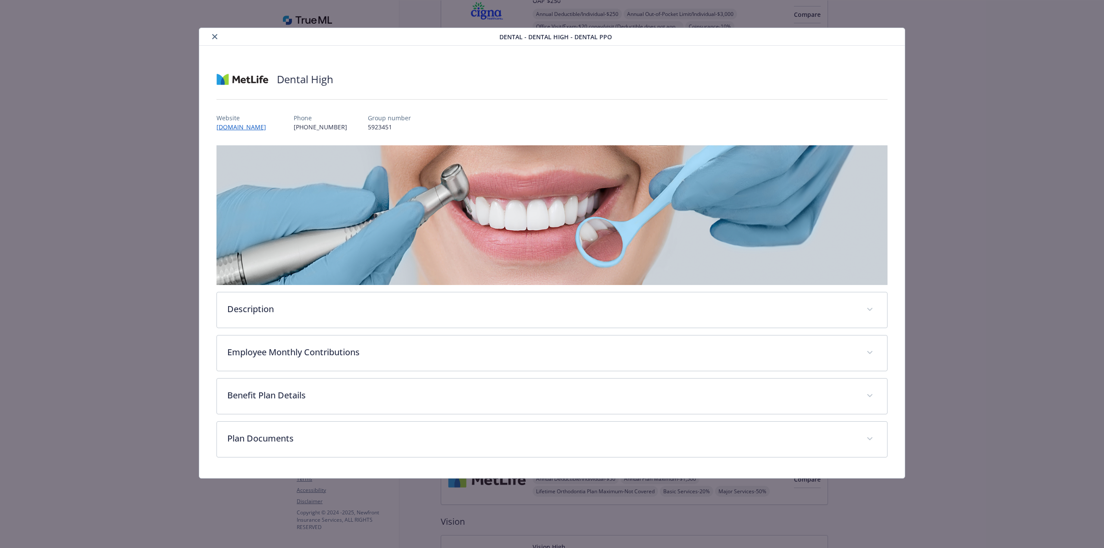
click at [217, 38] on icon "close" at bounding box center [214, 36] width 5 height 5
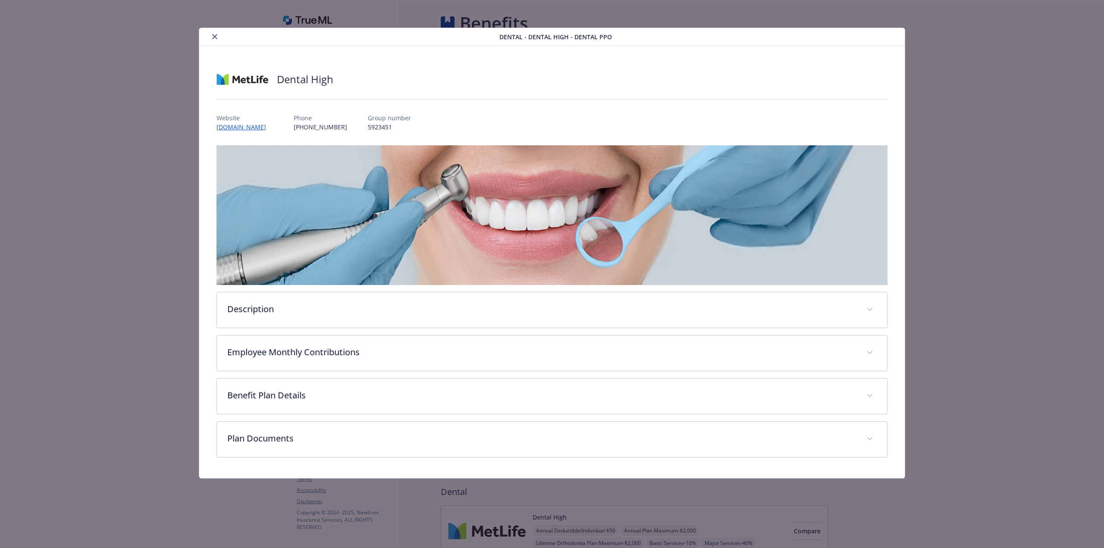
scroll to position [107, 0]
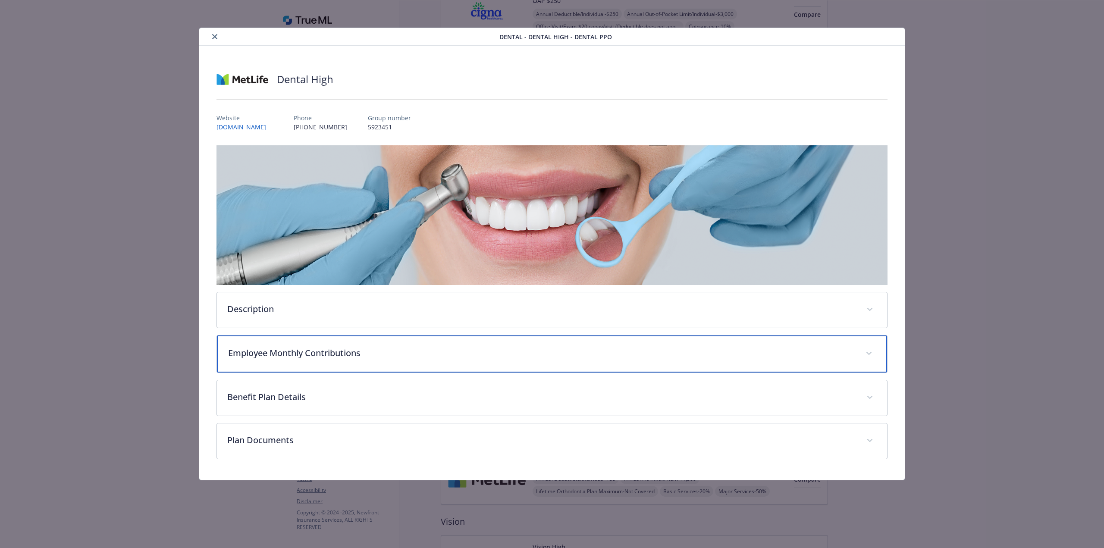
click at [334, 355] on p "Employee Monthly Contributions" at bounding box center [541, 353] width 627 height 13
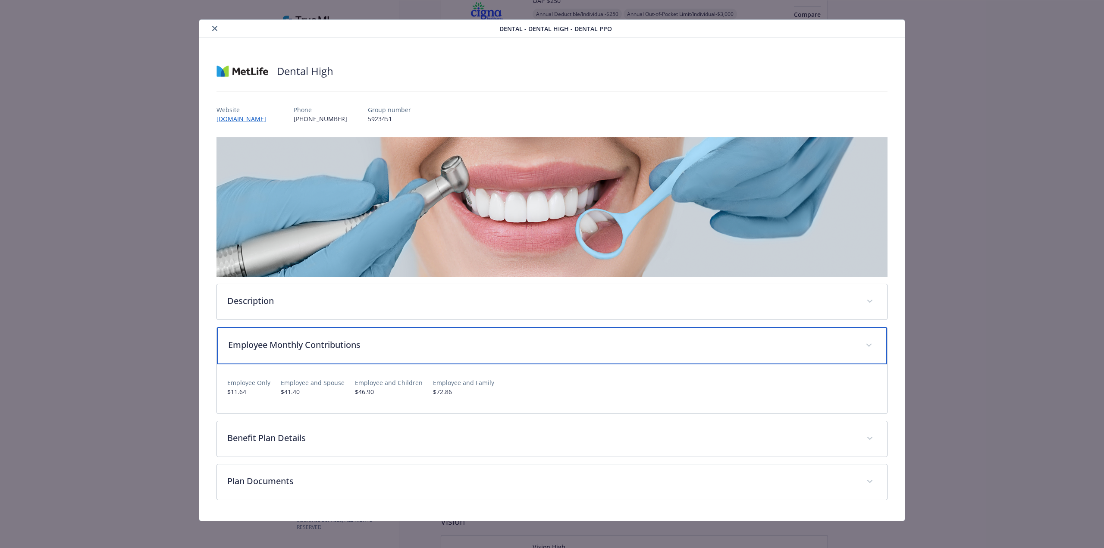
scroll to position [9, 0]
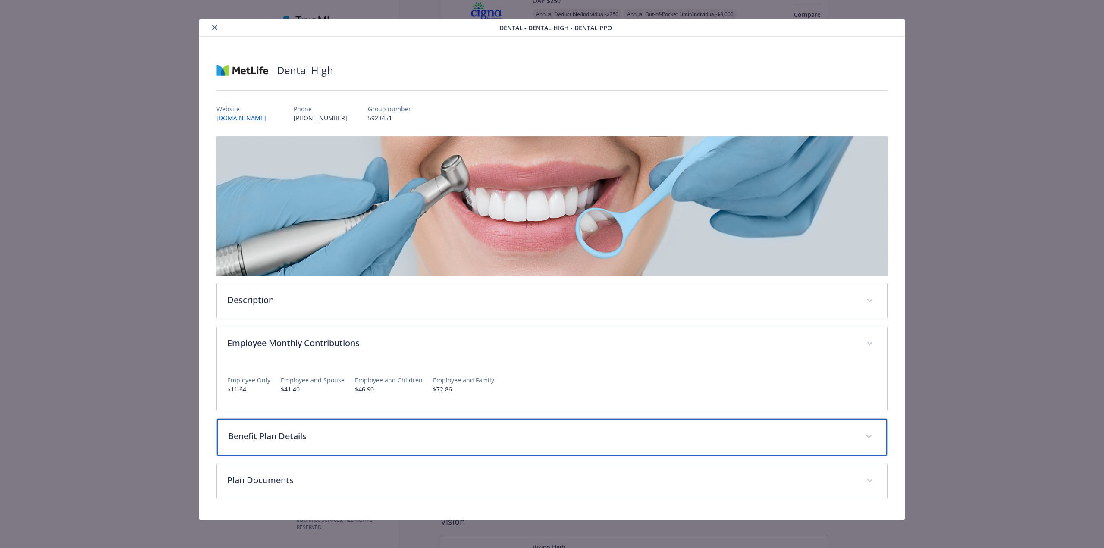
click at [273, 444] on div "Benefit Plan Details" at bounding box center [552, 437] width 670 height 37
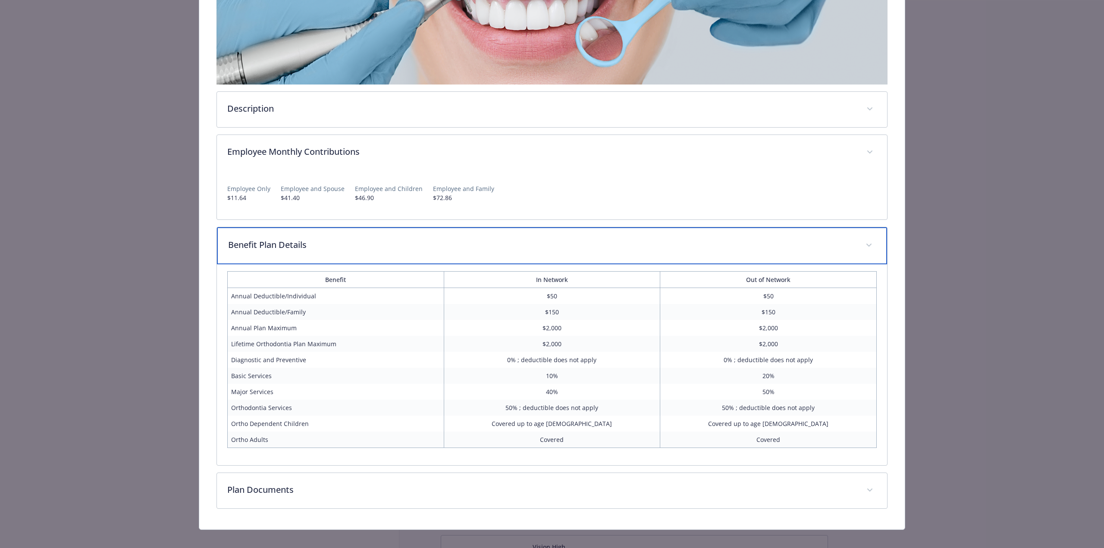
scroll to position [210, 0]
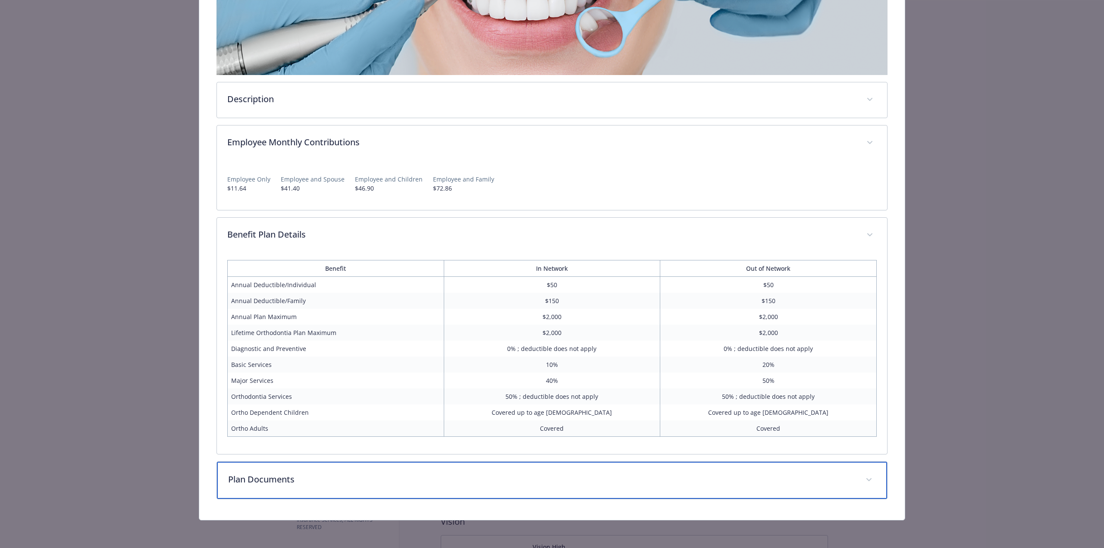
click at [291, 484] on p "Plan Documents" at bounding box center [541, 479] width 627 height 13
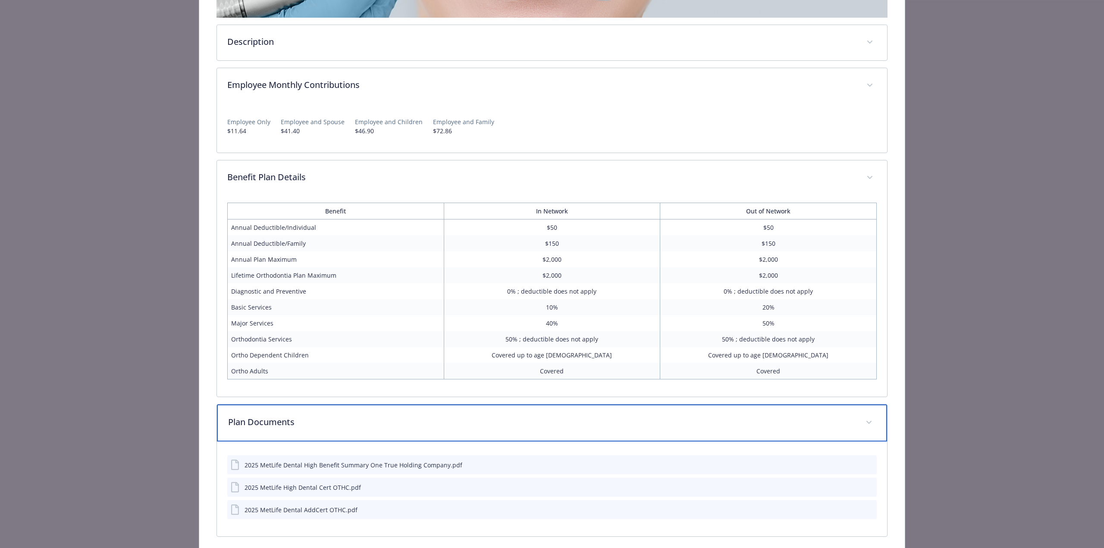
scroll to position [286, 0]
